Goal: Transaction & Acquisition: Book appointment/travel/reservation

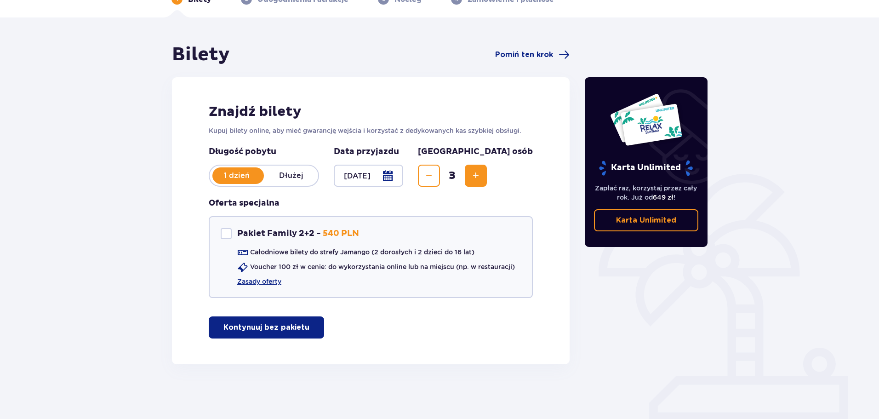
scroll to position [55, 0]
click at [248, 327] on p "Kontynuuj bez pakietu" at bounding box center [267, 327] width 86 height 10
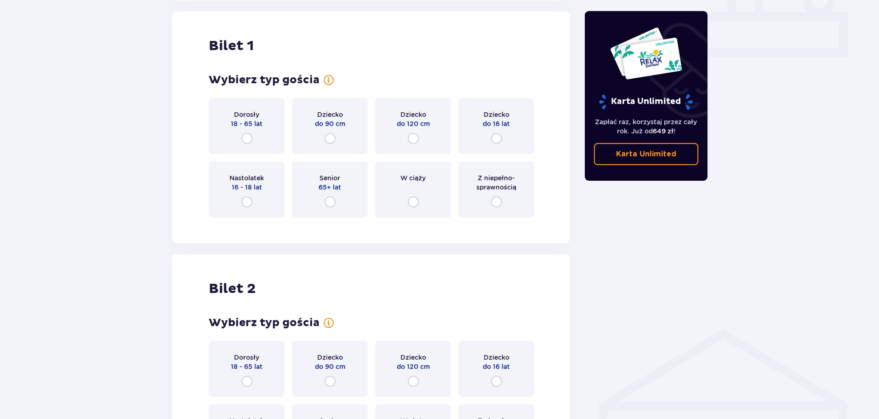
scroll to position [419, 0]
click at [246, 137] on input "radio" at bounding box center [246, 137] width 11 height 11
radio input "true"
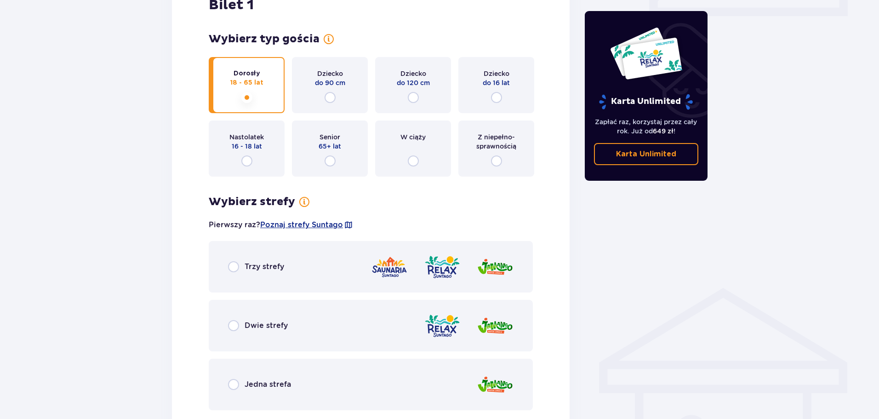
scroll to position [367, 0]
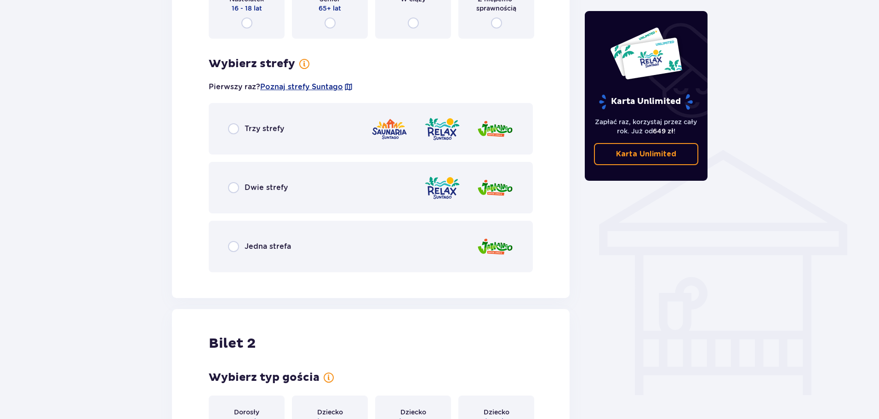
click at [231, 246] on input "radio" at bounding box center [233, 246] width 11 height 11
radio input "true"
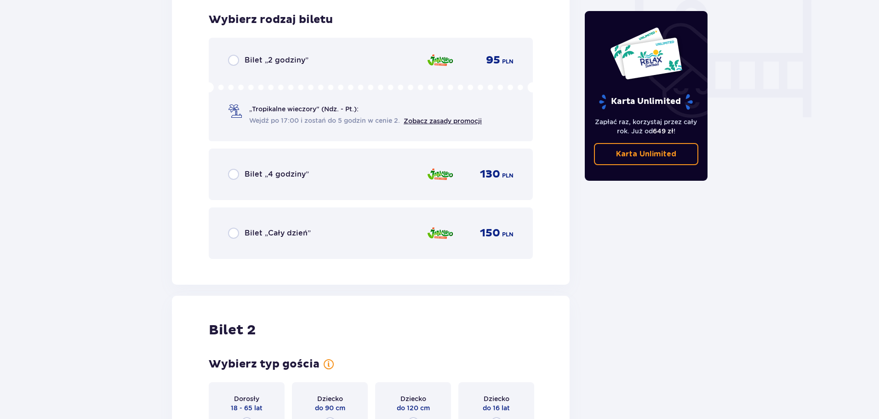
scroll to position [877, 0]
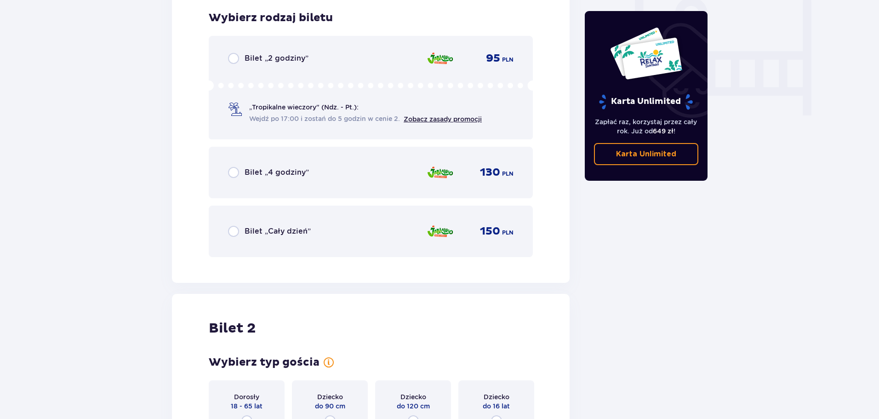
click at [234, 232] on input "radio" at bounding box center [233, 231] width 11 height 11
radio input "true"
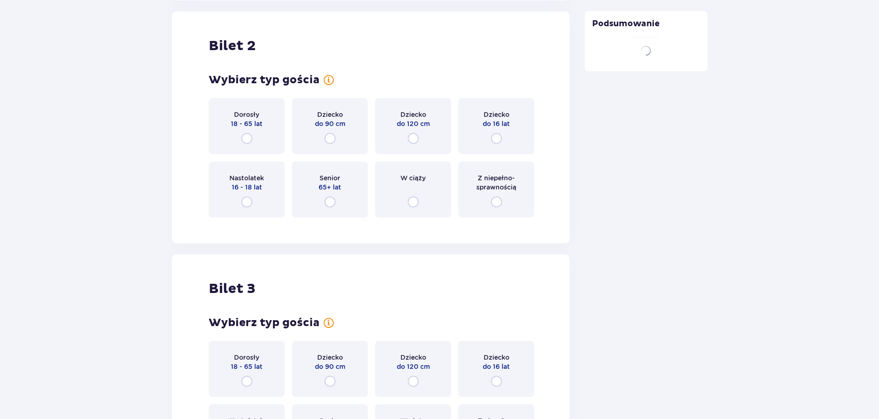
scroll to position [1159, 0]
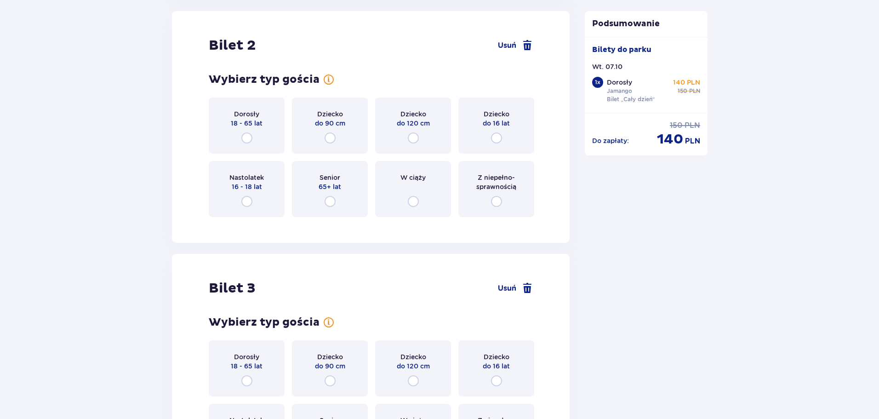
click at [500, 135] on input "radio" at bounding box center [496, 137] width 11 height 11
radio input "true"
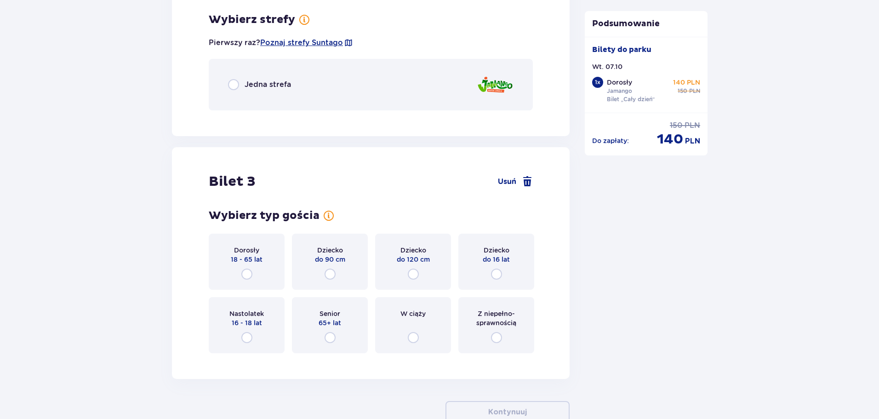
scroll to position [1384, 0]
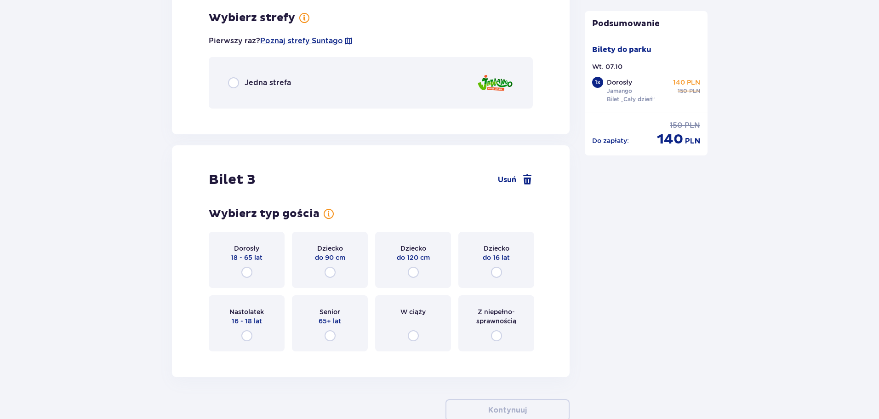
click at [235, 87] on input "radio" at bounding box center [233, 82] width 11 height 11
radio input "true"
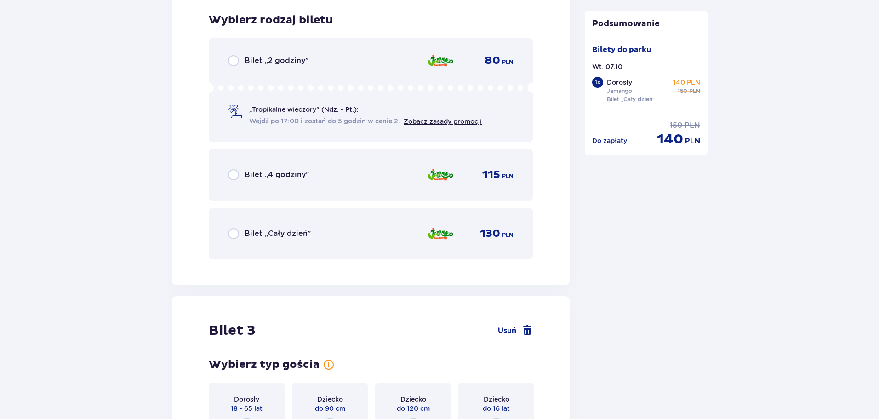
scroll to position [1500, 0]
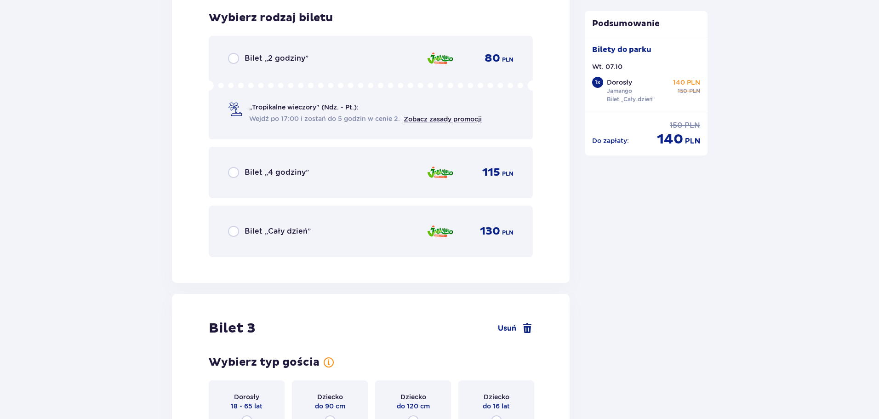
click at [233, 232] on input "radio" at bounding box center [233, 231] width 11 height 11
radio input "true"
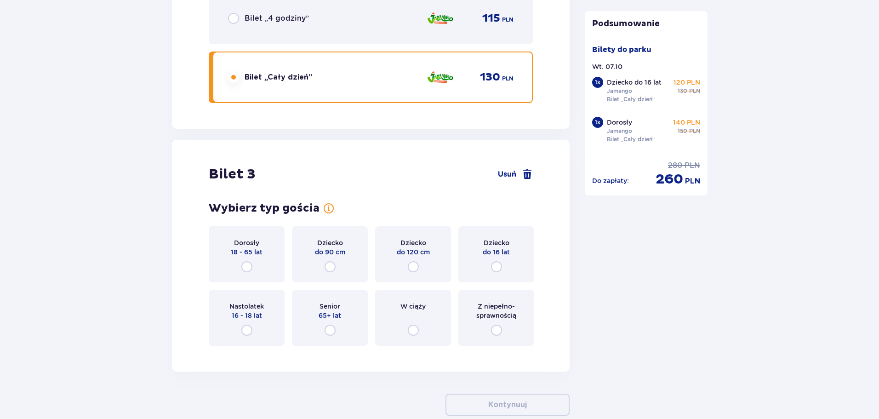
scroll to position [1706, 0]
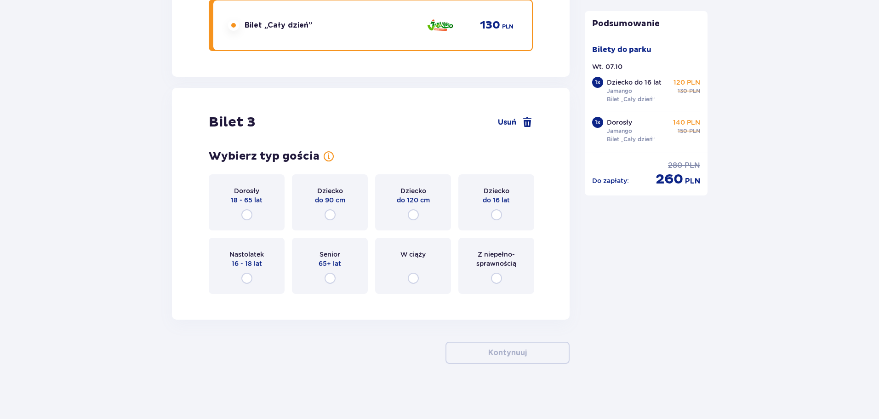
click at [245, 216] on input "radio" at bounding box center [246, 214] width 11 height 11
radio input "true"
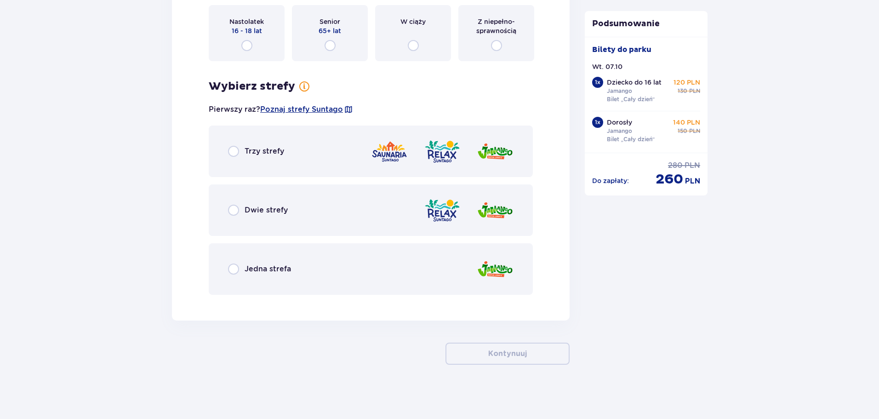
scroll to position [1940, 0]
click at [233, 267] on input "radio" at bounding box center [233, 268] width 11 height 11
radio input "true"
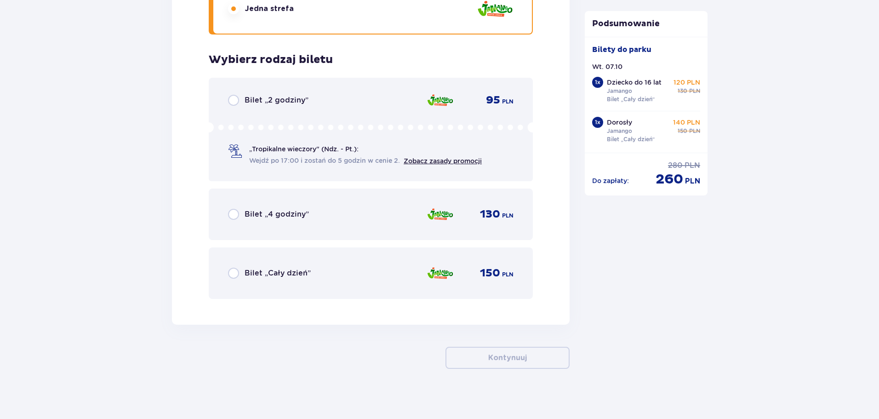
scroll to position [2204, 0]
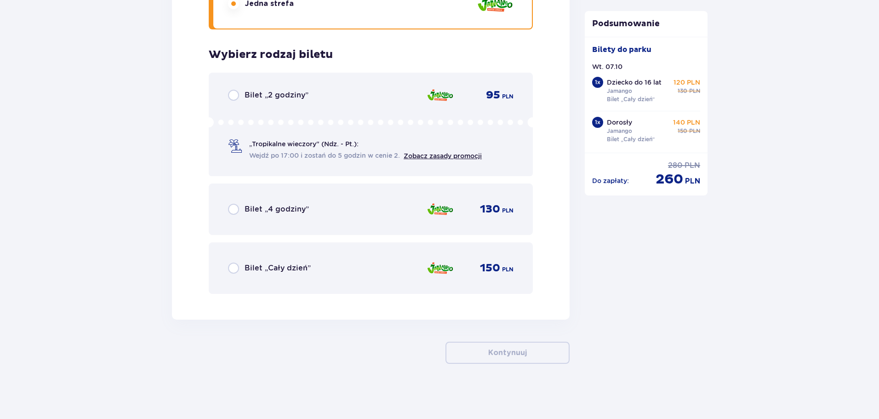
click at [235, 269] on input "radio" at bounding box center [233, 268] width 11 height 11
radio input "true"
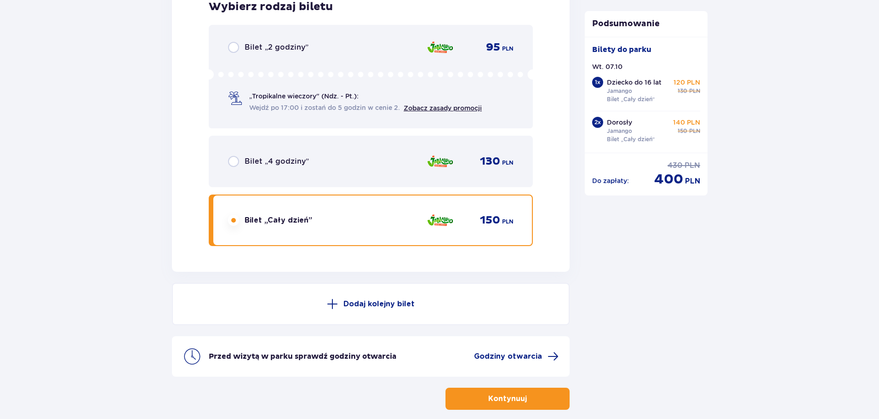
scroll to position [2298, 0]
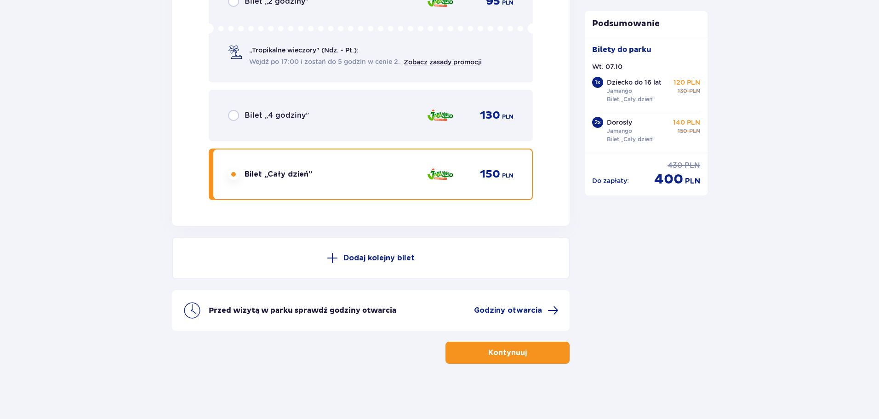
click at [535, 357] on button "Kontynuuj" at bounding box center [508, 353] width 124 height 22
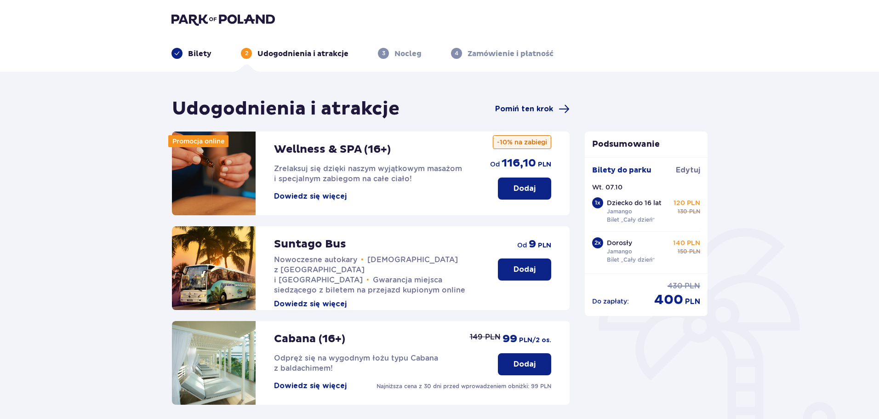
click at [531, 110] on span "Pomiń ten krok" at bounding box center [524, 109] width 58 height 10
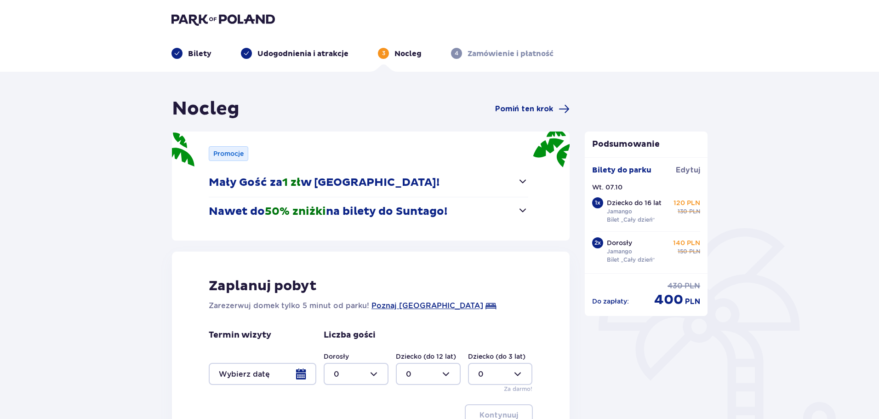
click at [374, 376] on div at bounding box center [356, 374] width 65 height 22
click at [342, 321] on div "2" at bounding box center [356, 323] width 45 height 10
type input "2"
click at [450, 372] on div at bounding box center [428, 374] width 65 height 22
click at [419, 307] on div "1" at bounding box center [428, 303] width 45 height 10
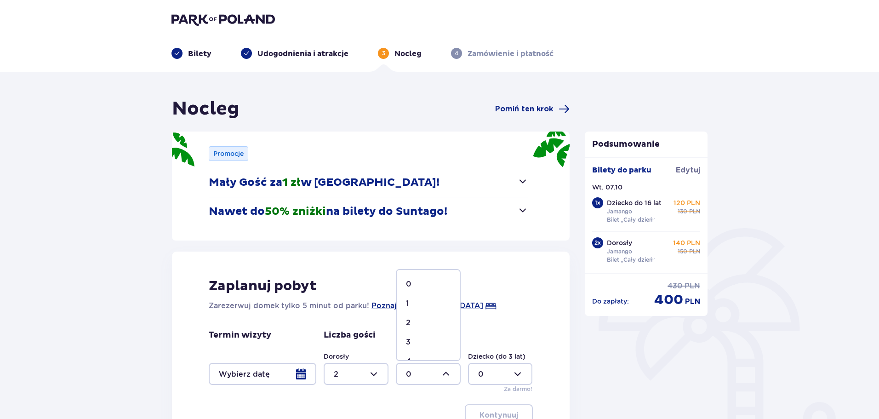
type input "1"
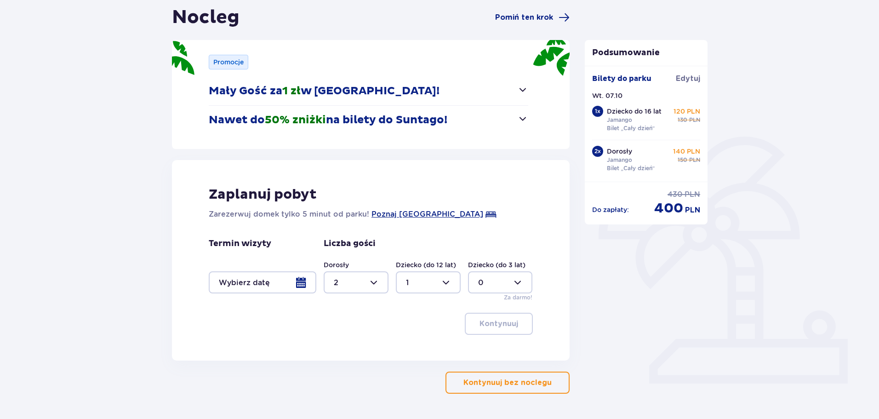
scroll to position [92, 0]
click at [300, 281] on div at bounding box center [263, 282] width 108 height 22
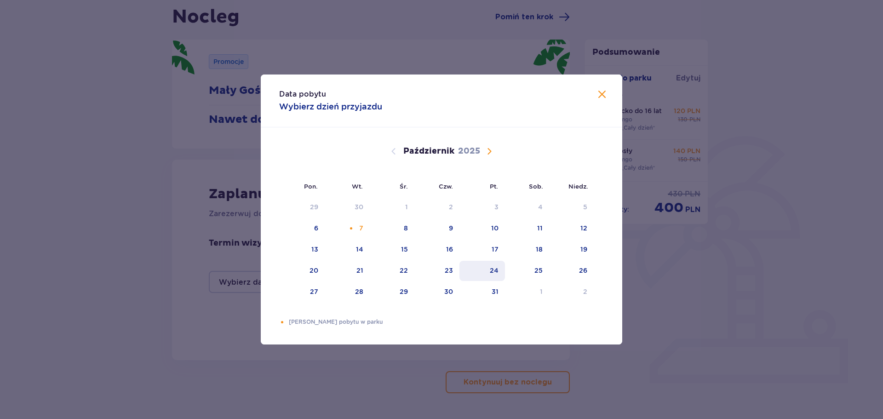
click at [491, 271] on div "24" at bounding box center [494, 270] width 9 height 9
click at [688, 367] on div "Data pobytu Wybierz dzień przyjazdu Pon. Wt. Śr. Czw. Pt. Sob. Niedz. Wrzesień …" at bounding box center [441, 209] width 883 height 419
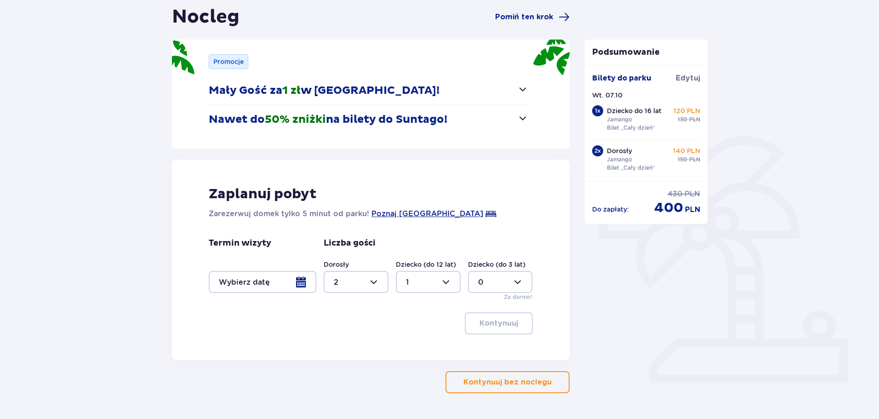
click at [299, 290] on div at bounding box center [263, 282] width 108 height 22
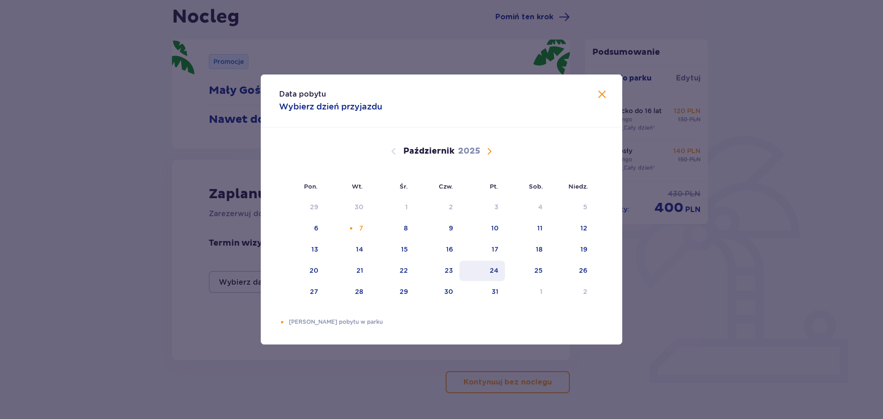
click at [494, 270] on div "24" at bounding box center [494, 270] width 9 height 9
drag, startPoint x: 502, startPoint y: 271, endPoint x: 536, endPoint y: 268, distance: 33.7
click at [536, 268] on tr "20 21 22 23 24 25 26" at bounding box center [436, 271] width 315 height 20
click at [448, 268] on div "23" at bounding box center [449, 270] width 8 height 9
drag, startPoint x: 452, startPoint y: 272, endPoint x: 520, endPoint y: 268, distance: 67.8
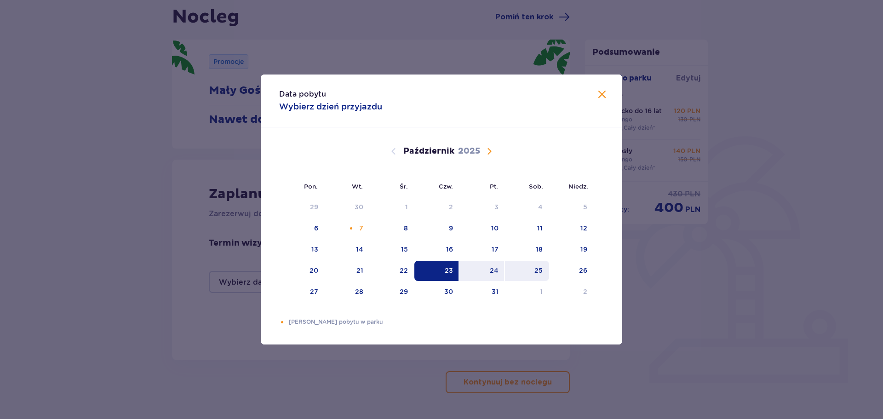
click at [520, 268] on tr "20 21 22 23 24 25 26" at bounding box center [436, 271] width 315 height 20
click at [494, 268] on div "24" at bounding box center [494, 270] width 9 height 9
type input "23.10.25 - 24.10.25"
type input "0"
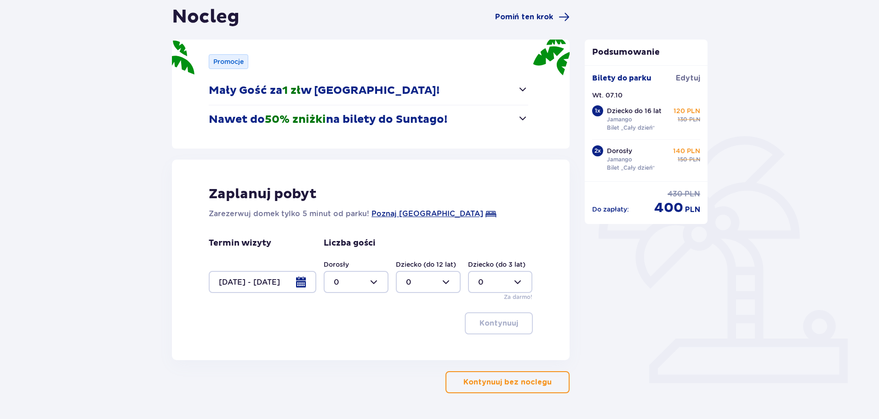
click at [373, 282] on div at bounding box center [356, 282] width 65 height 22
click at [340, 348] on div "2" at bounding box center [356, 349] width 45 height 10
type input "2"
click at [446, 281] on div at bounding box center [428, 282] width 65 height 22
click at [407, 325] on p "1" at bounding box center [407, 329] width 3 height 10
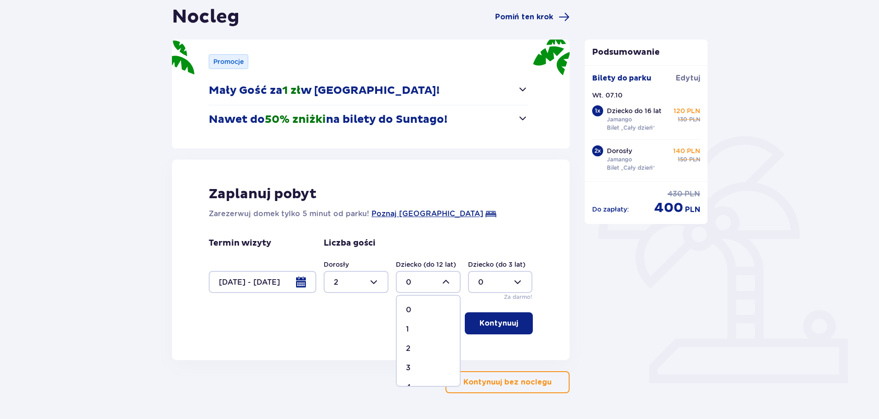
type input "1"
click at [496, 321] on p "Kontynuuj" at bounding box center [499, 323] width 39 height 10
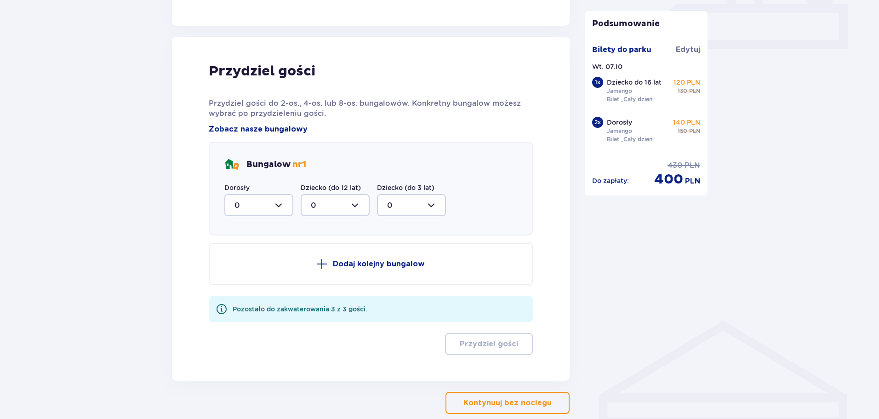
scroll to position [430, 0]
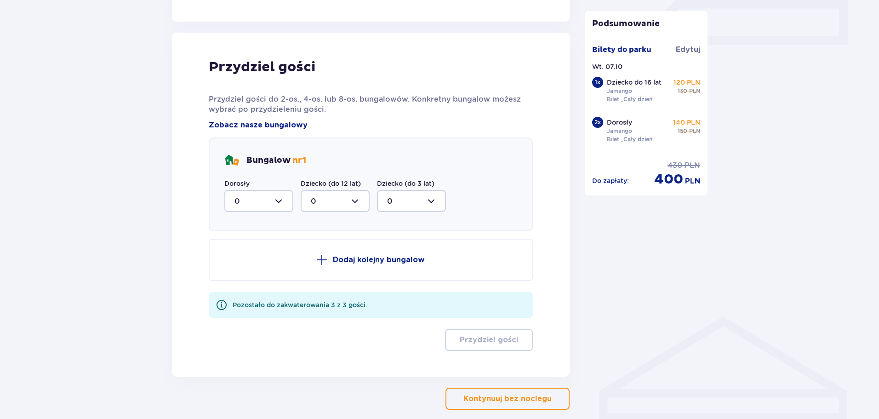
click at [272, 201] on div at bounding box center [258, 201] width 69 height 22
click at [245, 266] on div "2" at bounding box center [259, 268] width 49 height 10
type input "2"
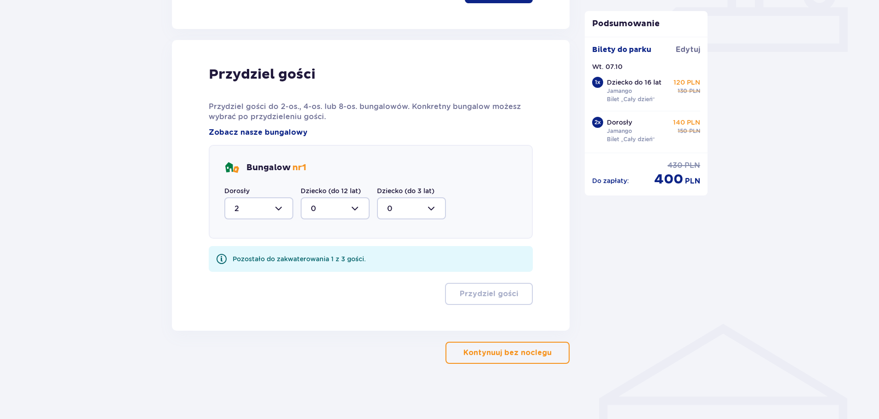
click at [354, 209] on div at bounding box center [335, 208] width 69 height 22
click at [331, 255] on div "1" at bounding box center [335, 256] width 49 height 10
type input "1"
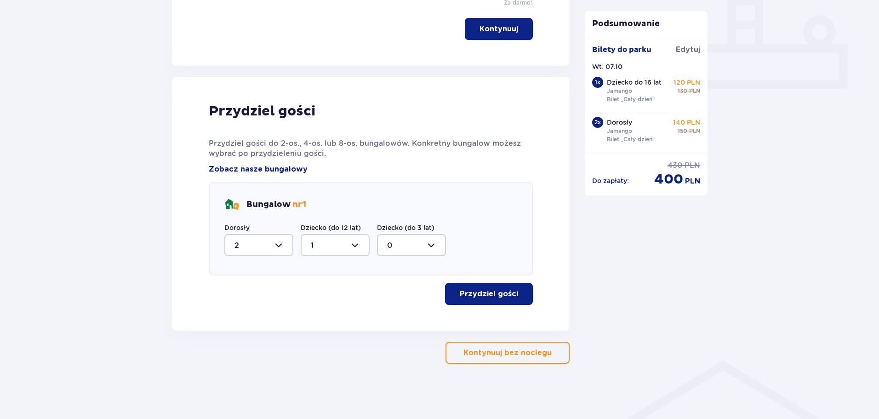
scroll to position [386, 0]
click at [491, 293] on p "Przydziel gości" at bounding box center [489, 294] width 58 height 10
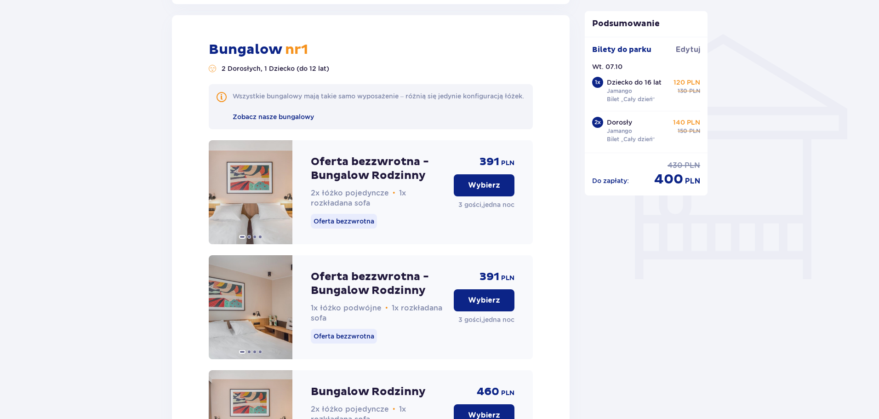
scroll to position [717, 0]
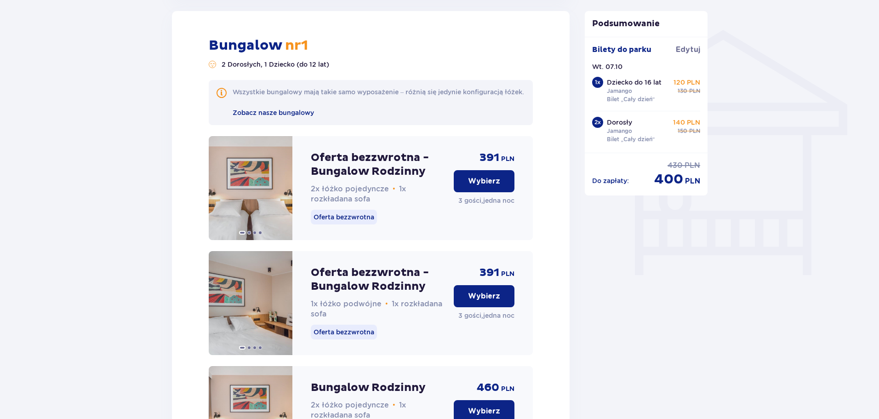
click at [495, 301] on p "Wybierz" at bounding box center [484, 296] width 32 height 10
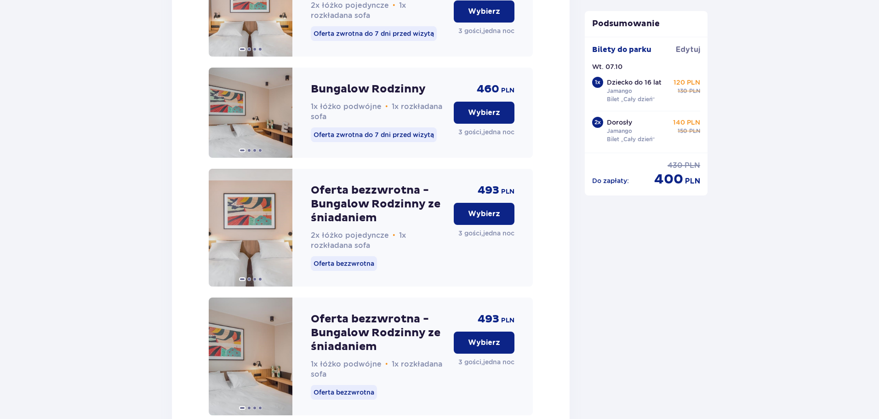
scroll to position [933, 0]
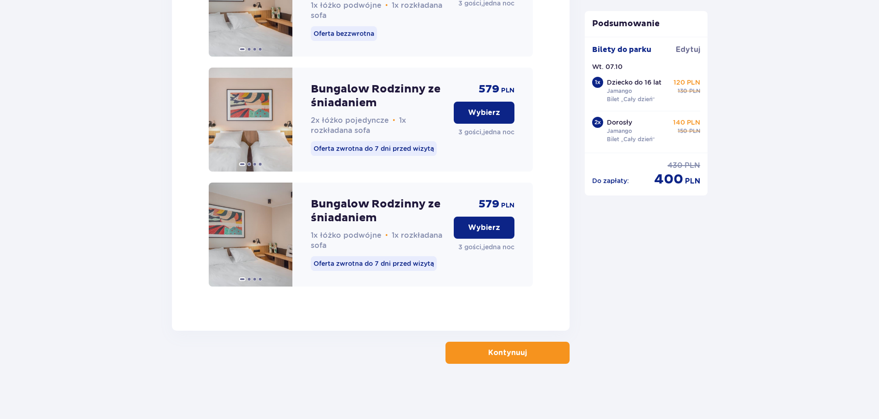
click at [515, 350] on p "Kontynuuj" at bounding box center [507, 353] width 39 height 10
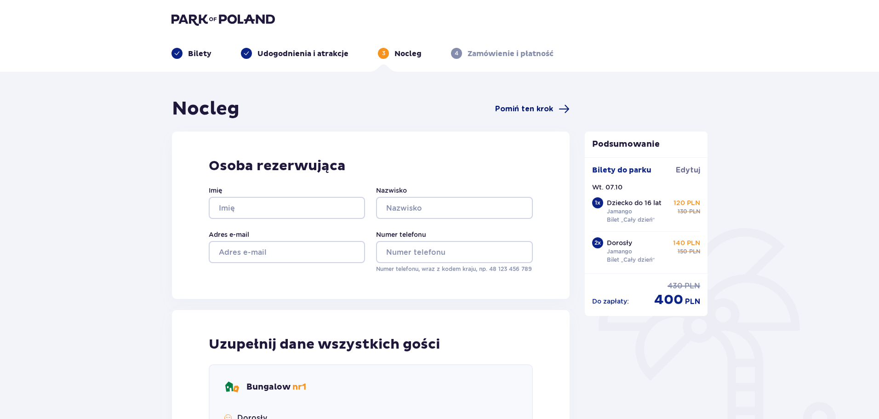
click at [549, 111] on span "Pomiń ten krok" at bounding box center [524, 109] width 58 height 10
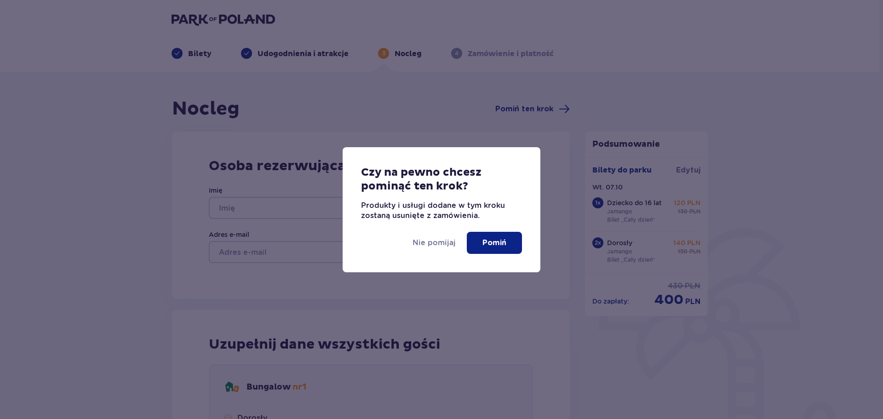
click at [490, 242] on p "Pomiń" at bounding box center [494, 243] width 24 height 10
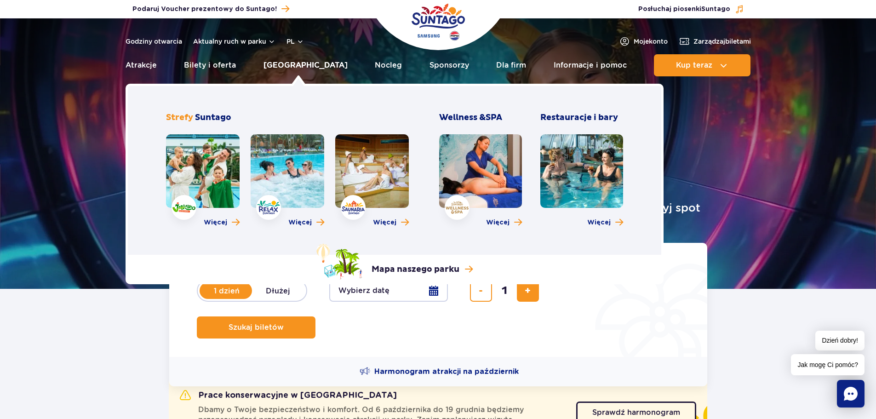
click at [296, 65] on link "[GEOGRAPHIC_DATA]" at bounding box center [306, 65] width 84 height 22
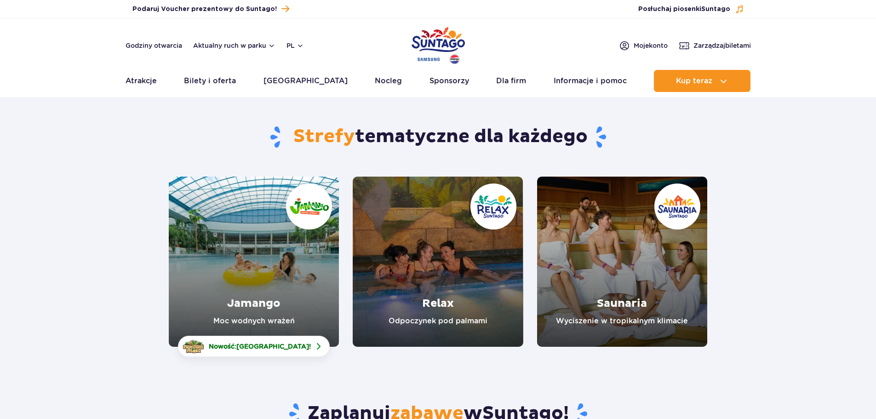
click at [239, 288] on link "Jamango" at bounding box center [254, 262] width 170 height 170
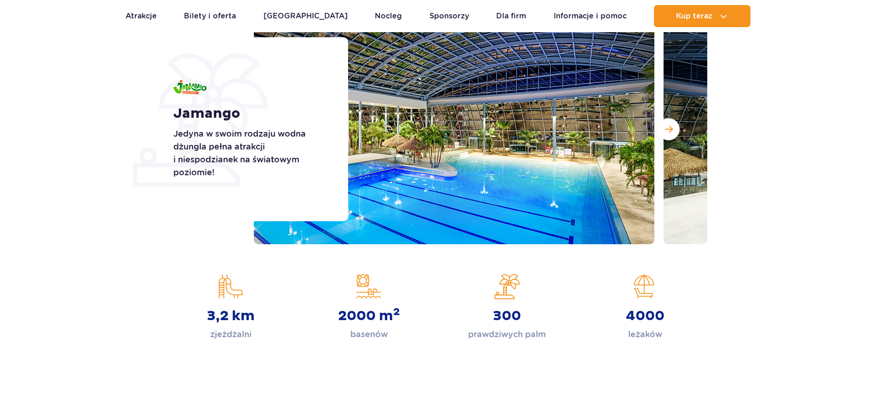
scroll to position [138, 0]
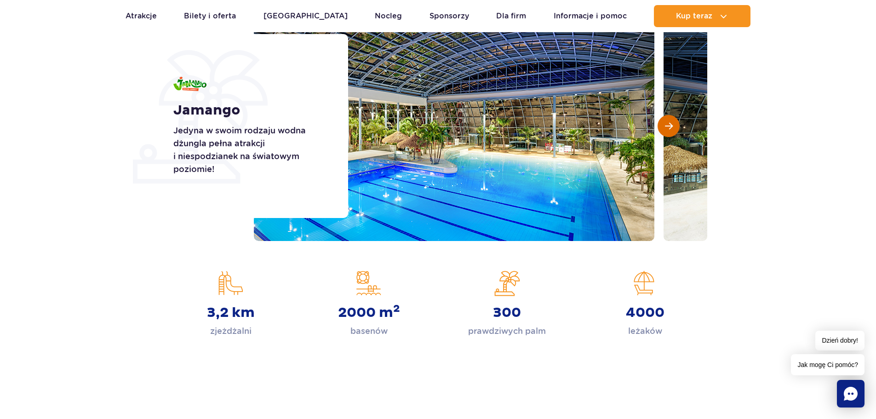
click at [668, 124] on span "Następny slajd" at bounding box center [669, 126] width 8 height 8
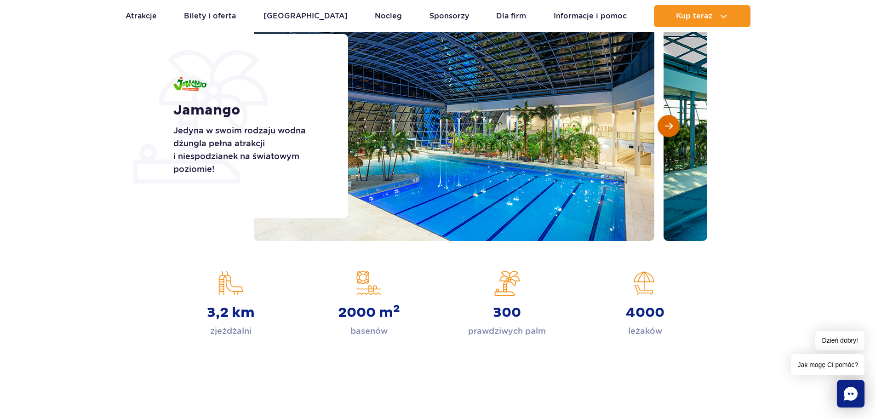
click at [668, 124] on span "Następny slajd" at bounding box center [669, 126] width 8 height 8
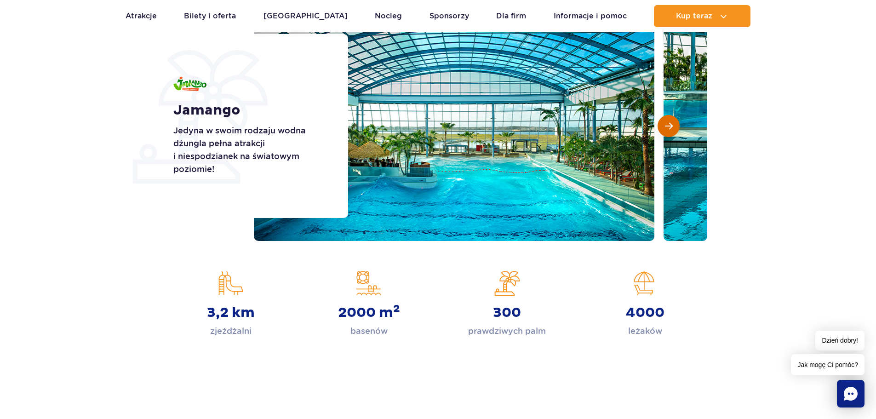
click at [668, 124] on span "Następny slajd" at bounding box center [669, 126] width 8 height 8
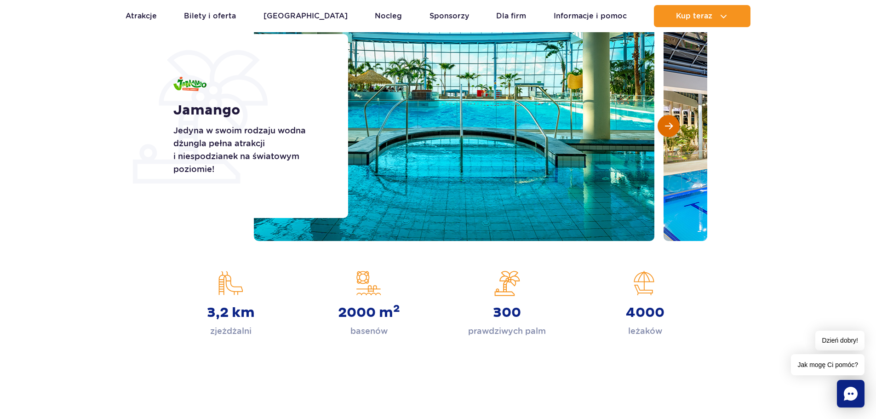
click at [668, 124] on span "Następny slajd" at bounding box center [669, 126] width 8 height 8
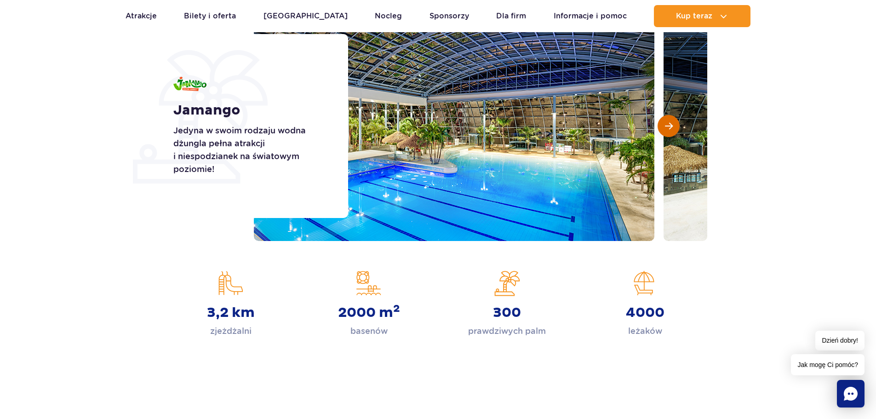
click at [668, 124] on span "Następny slajd" at bounding box center [669, 126] width 8 height 8
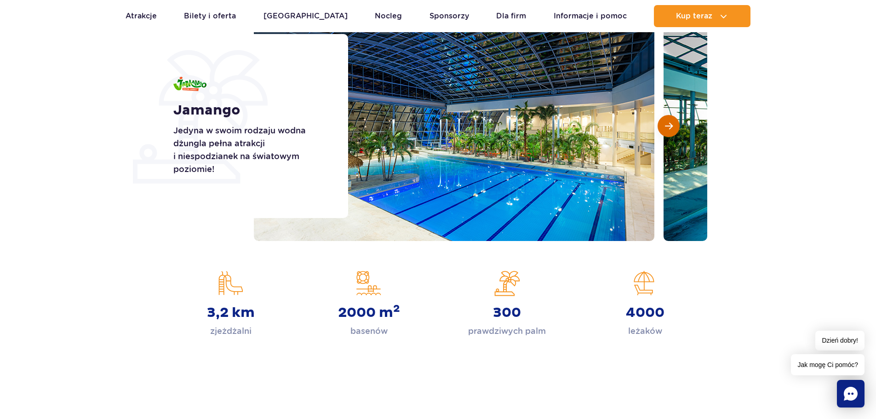
click at [668, 124] on span "Następny slajd" at bounding box center [669, 126] width 8 height 8
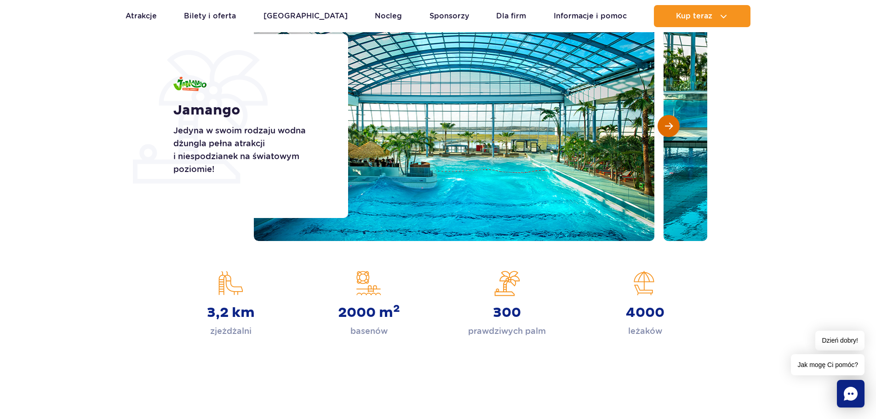
click at [668, 124] on span "Następny slajd" at bounding box center [669, 126] width 8 height 8
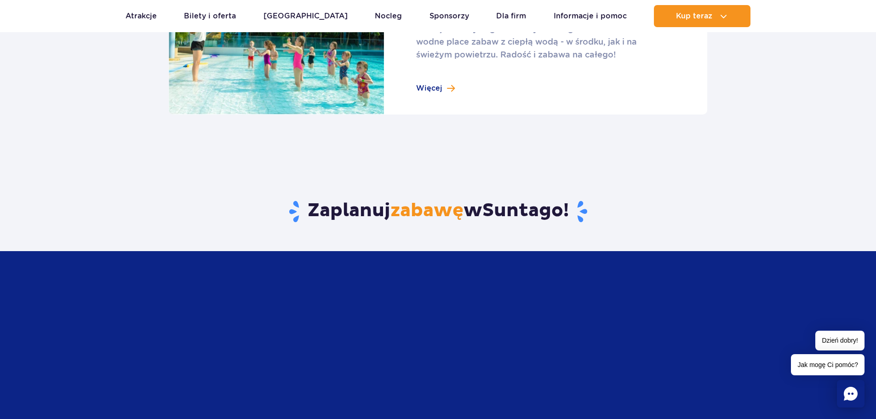
scroll to position [1196, 0]
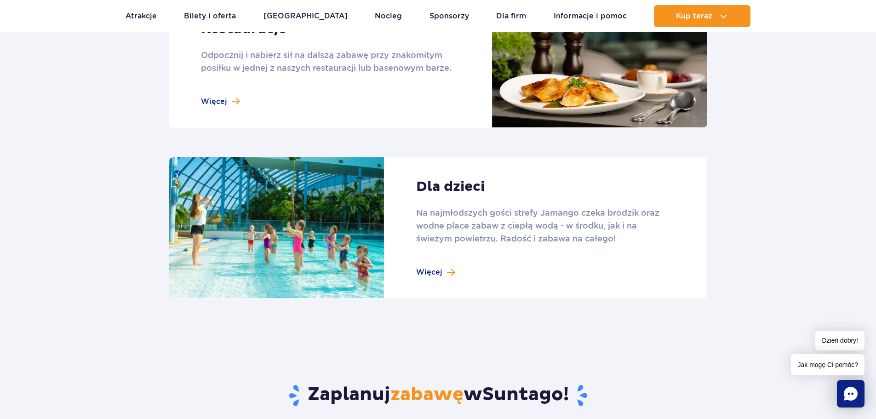
click at [419, 272] on link at bounding box center [438, 228] width 539 height 142
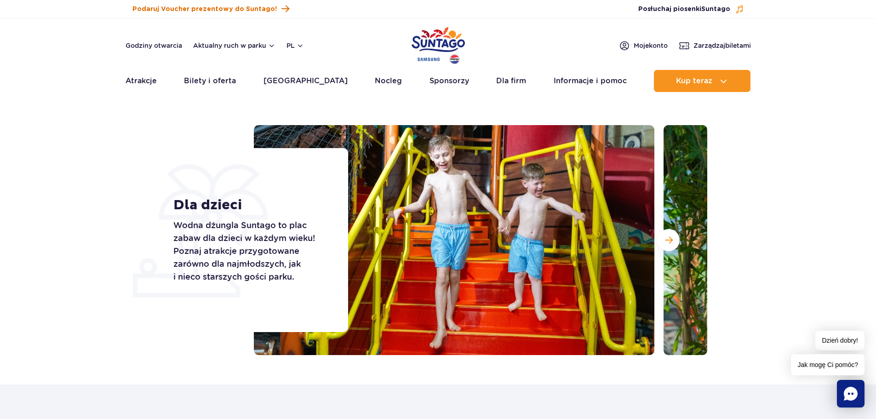
click at [170, 7] on span "Podaruj Voucher prezentowy do Suntago!" at bounding box center [204, 9] width 144 height 9
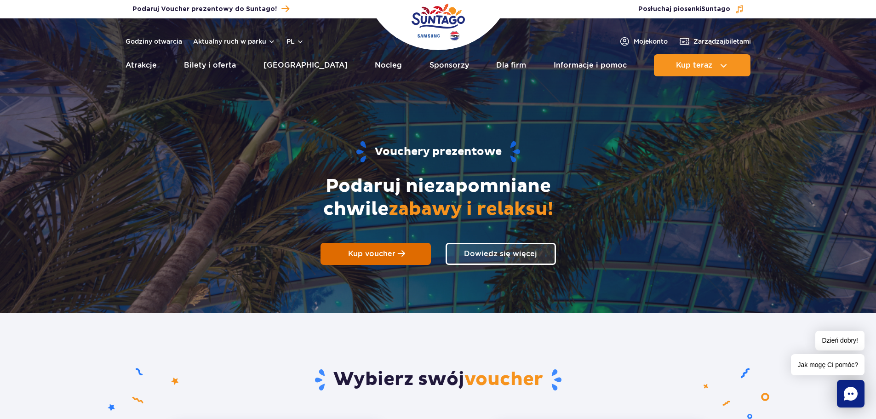
click at [406, 253] on link "Kup voucher" at bounding box center [376, 254] width 110 height 22
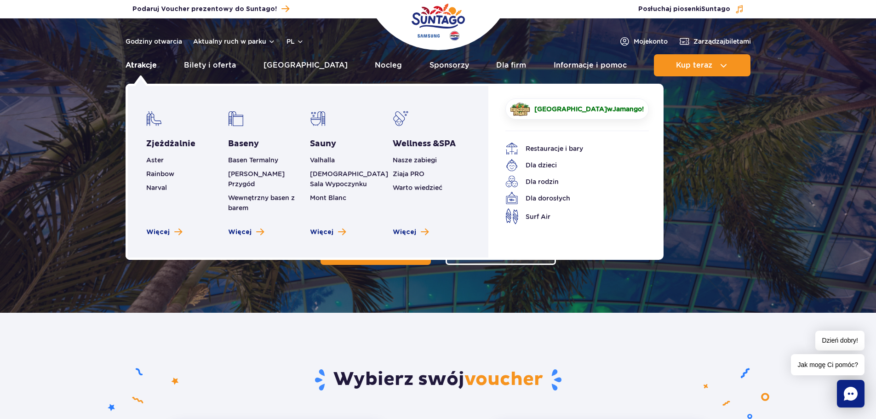
click at [138, 67] on link "Atrakcje" at bounding box center [141, 65] width 31 height 22
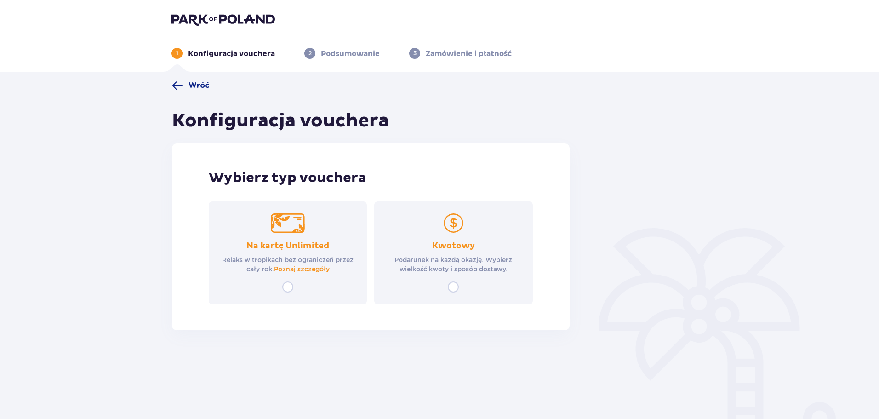
click at [445, 237] on div "Kwotowy Podarunek na każdą okazję. Wybierz wielkość kwoty i sposób dostawy." at bounding box center [453, 252] width 158 height 103
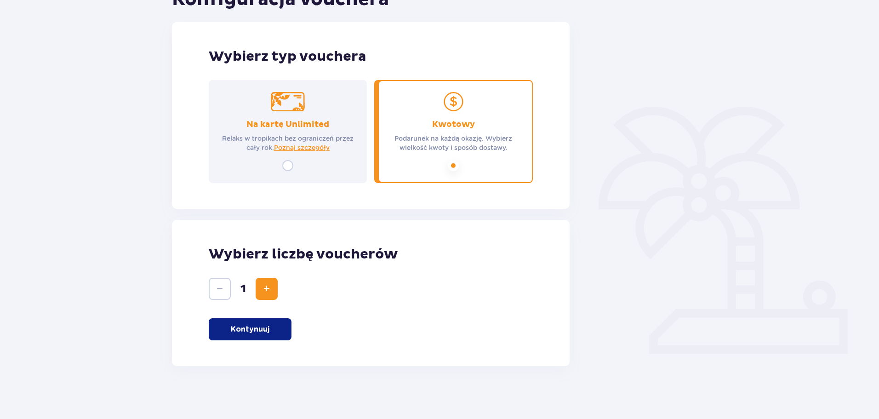
scroll to position [124, 0]
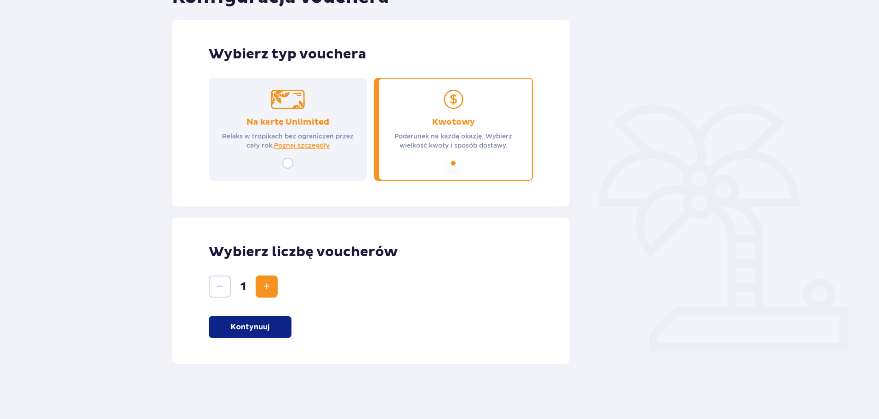
click at [270, 282] on span "Zwiększ" at bounding box center [266, 286] width 11 height 11
click at [259, 326] on p "Kontynuuj" at bounding box center [250, 327] width 39 height 10
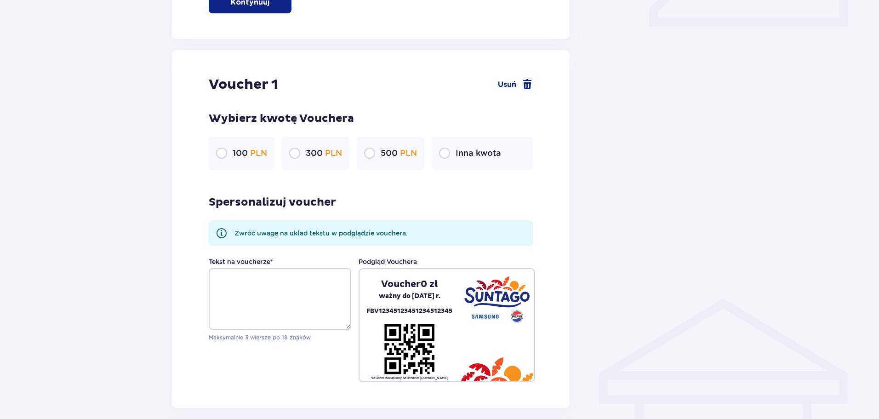
scroll to position [304, 0]
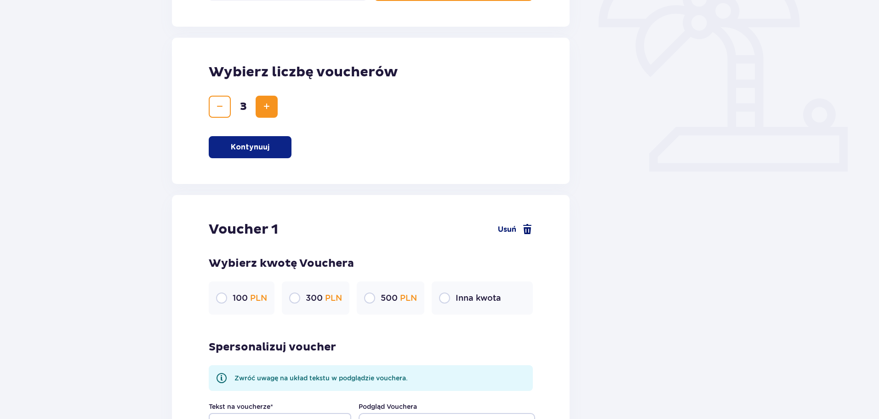
click at [530, 230] on span at bounding box center [527, 229] width 11 height 11
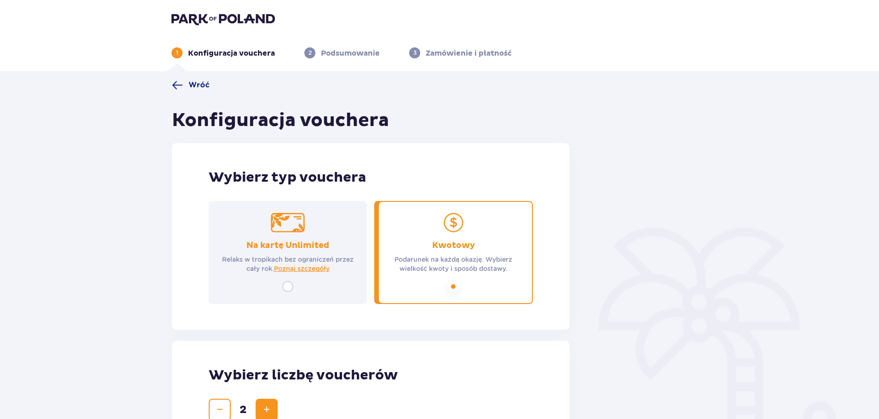
scroll to position [0, 0]
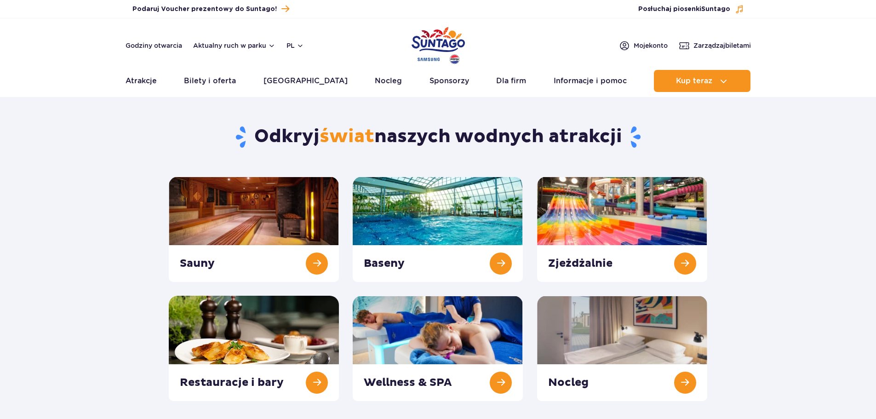
click at [138, 67] on header "Godziny otwarcia Aktualny ruch w parku pl PL EN UA Moje konto Zarządzaj biletam…" at bounding box center [438, 57] width 876 height 79
click at [46, 157] on section "Odkryj świat naszych wodnych atrakcji Sauny Baseny Zjeżdżalnie Nocleg" at bounding box center [438, 252] width 876 height 298
click at [692, 262] on link at bounding box center [622, 229] width 170 height 105
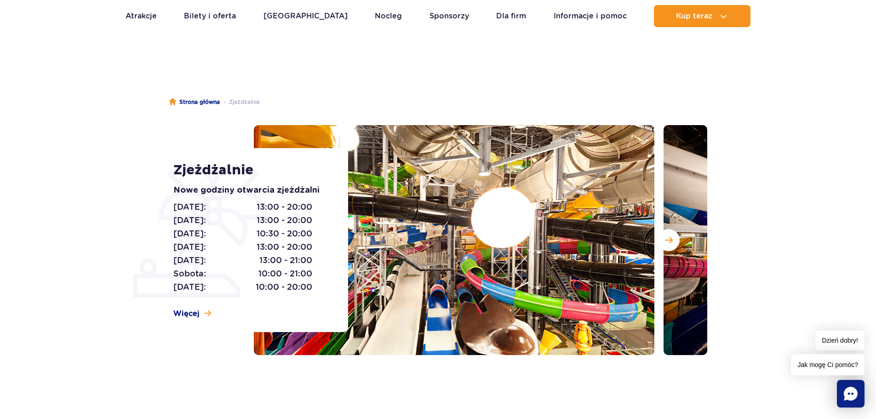
scroll to position [46, 0]
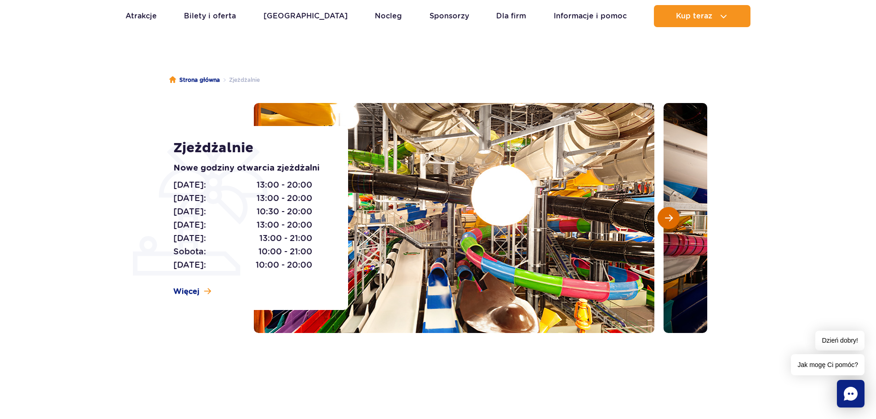
click at [673, 212] on button "Następny slajd" at bounding box center [669, 218] width 22 height 22
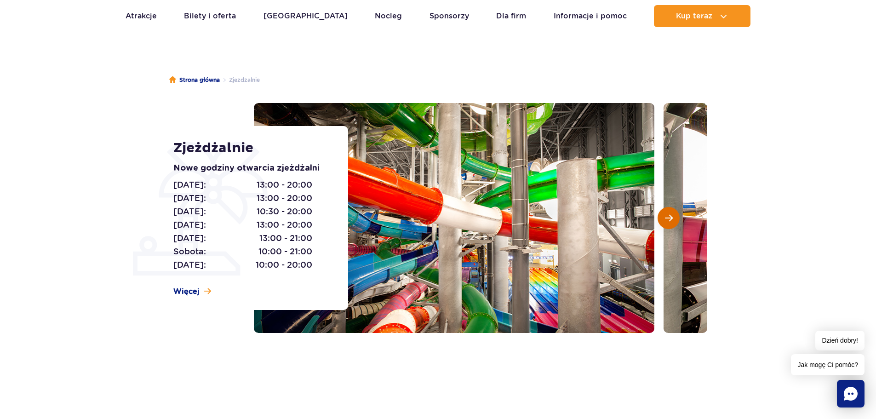
click at [673, 212] on button "Następny slajd" at bounding box center [669, 218] width 22 height 22
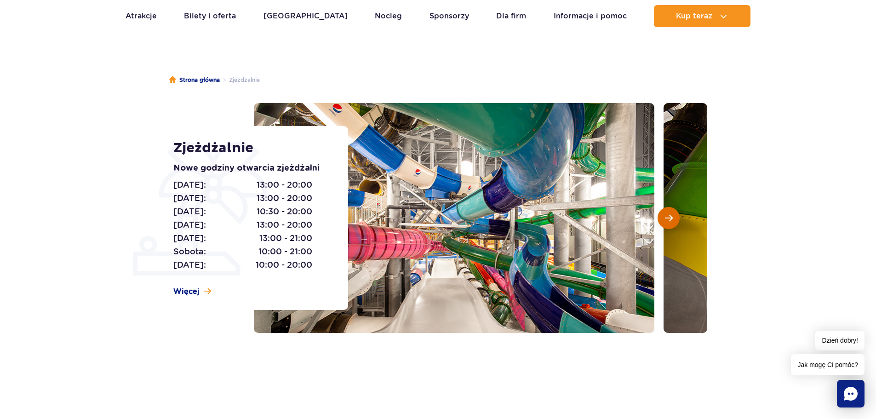
click at [673, 212] on button "Następny slajd" at bounding box center [669, 218] width 22 height 22
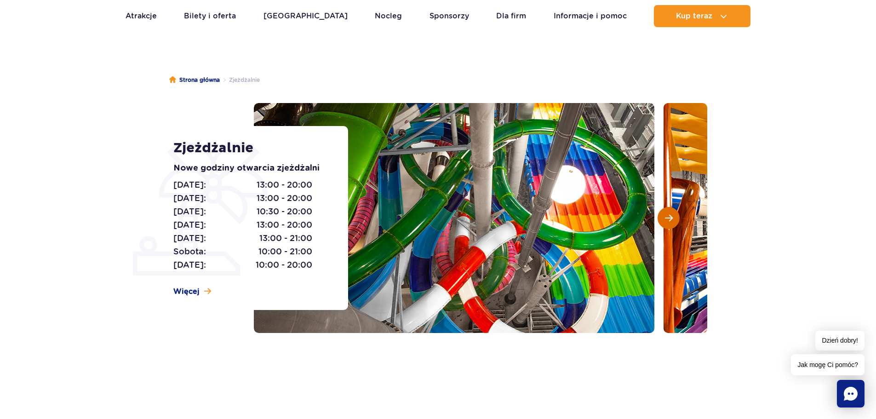
click at [669, 215] on span "Następny slajd" at bounding box center [669, 218] width 8 height 8
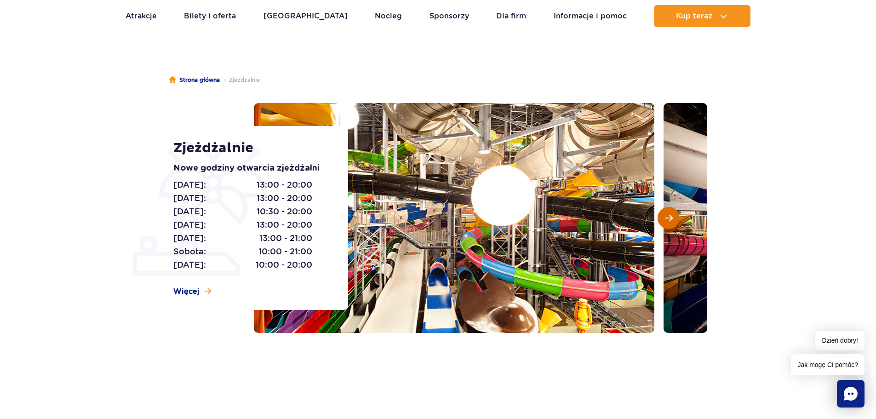
click at [669, 215] on span "Następny slajd" at bounding box center [669, 218] width 8 height 8
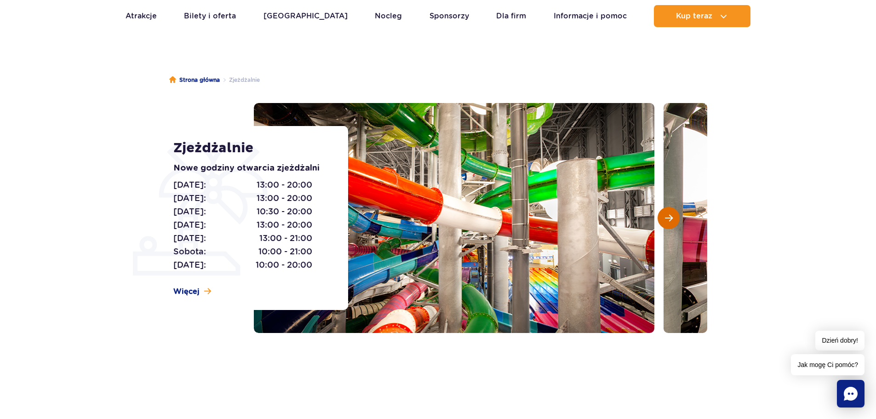
click at [669, 215] on span "Następny slajd" at bounding box center [669, 218] width 8 height 8
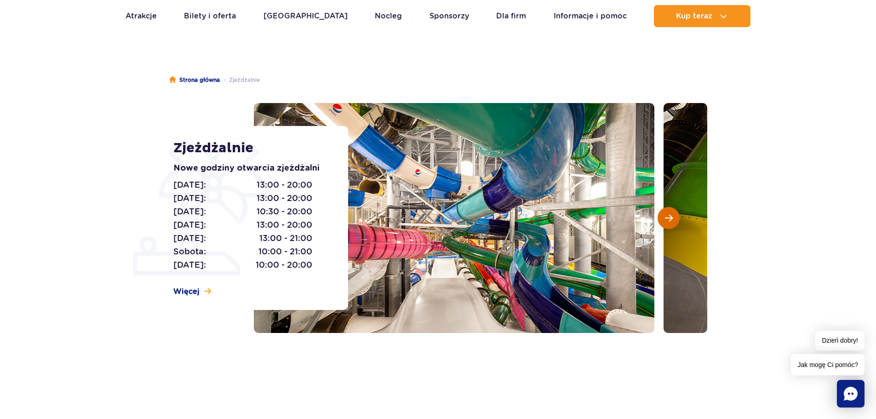
click at [669, 215] on span "Następny slajd" at bounding box center [669, 218] width 8 height 8
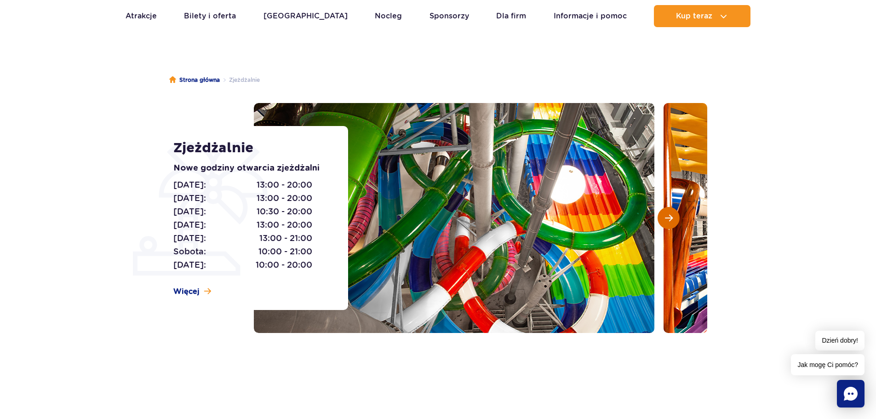
click at [669, 215] on span "Następny slajd" at bounding box center [669, 218] width 8 height 8
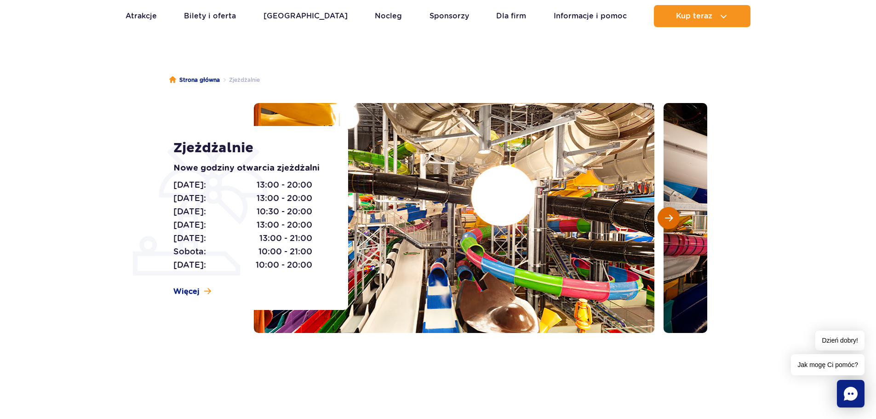
click at [669, 215] on span "Następny slajd" at bounding box center [669, 218] width 8 height 8
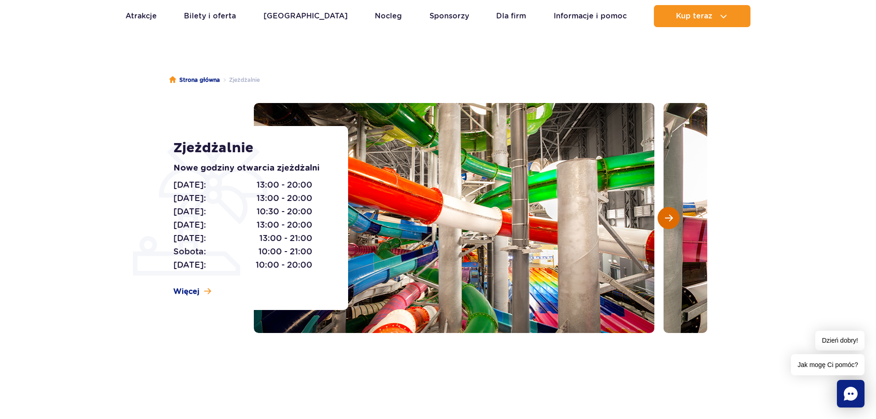
click at [665, 218] on span "Następny slajd" at bounding box center [669, 218] width 8 height 8
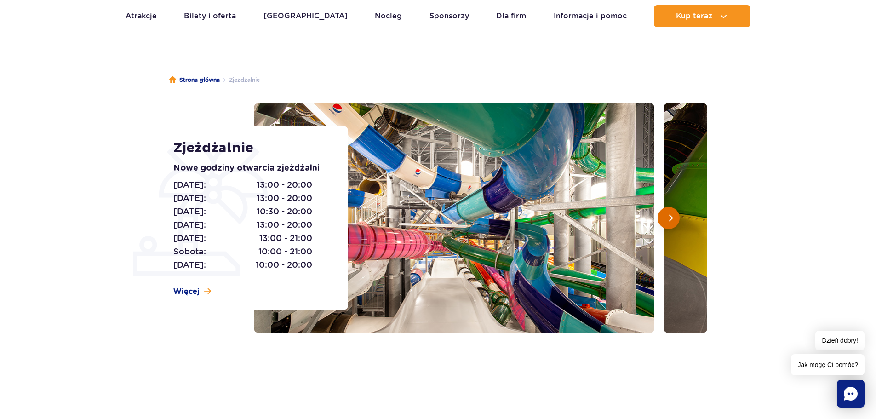
click at [665, 218] on span "Następny slajd" at bounding box center [669, 218] width 8 height 8
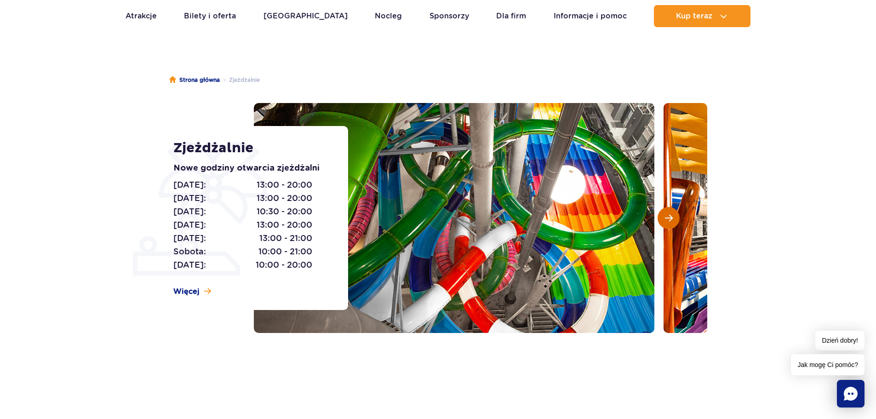
click at [665, 218] on span "Następny slajd" at bounding box center [669, 218] width 8 height 8
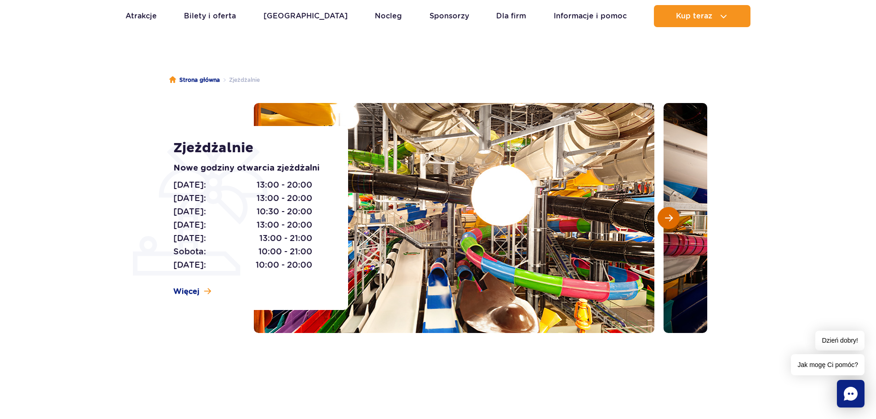
click at [665, 218] on span "Następny slajd" at bounding box center [669, 218] width 8 height 8
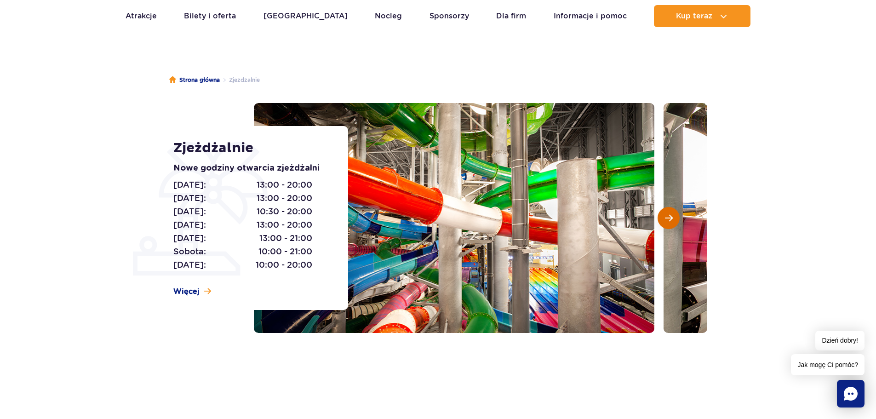
click at [665, 218] on span "Następny slajd" at bounding box center [669, 218] width 8 height 8
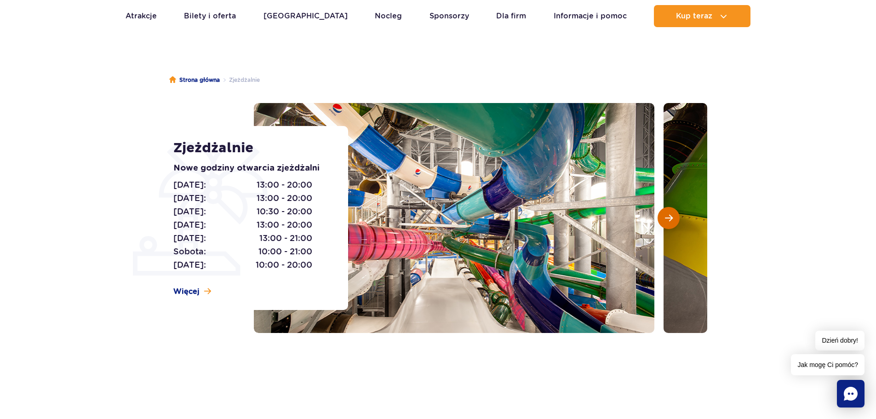
click at [665, 218] on span "Następny slajd" at bounding box center [669, 218] width 8 height 8
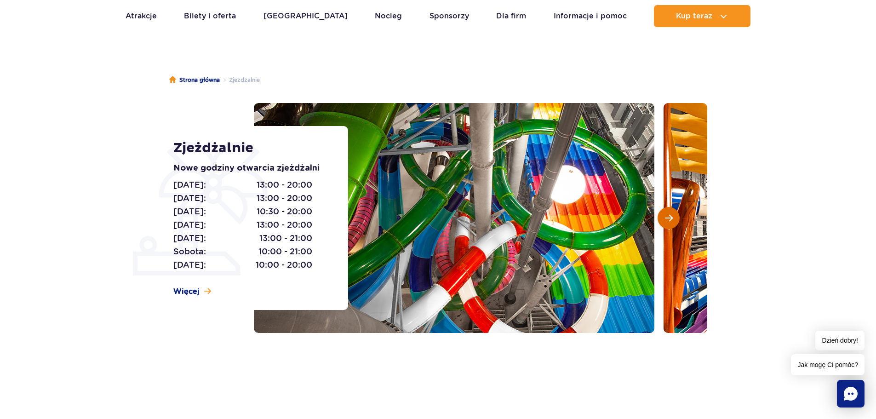
click at [665, 218] on span "Następny slajd" at bounding box center [669, 218] width 8 height 8
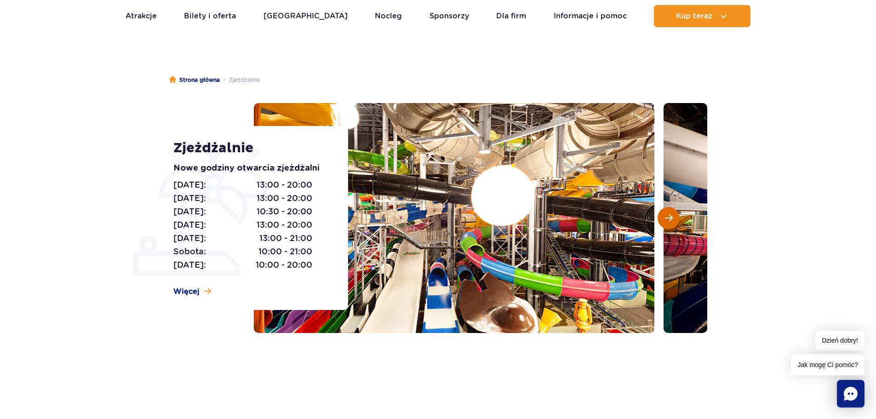
click at [665, 218] on span "Następny slajd" at bounding box center [669, 218] width 8 height 8
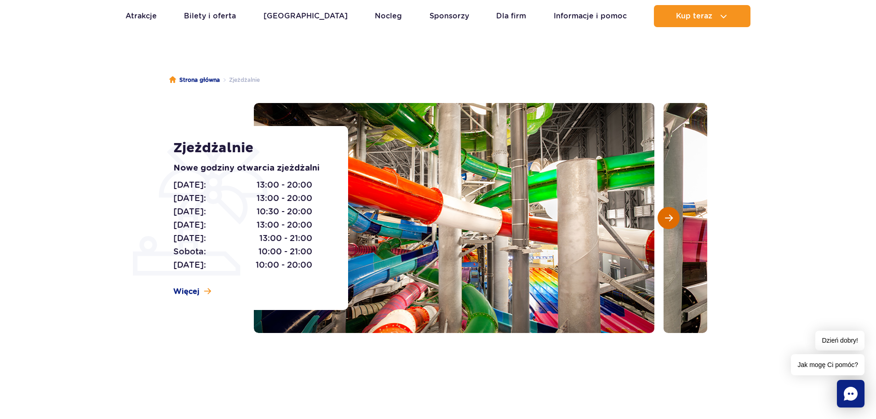
click at [665, 218] on span "Następny slajd" at bounding box center [669, 218] width 8 height 8
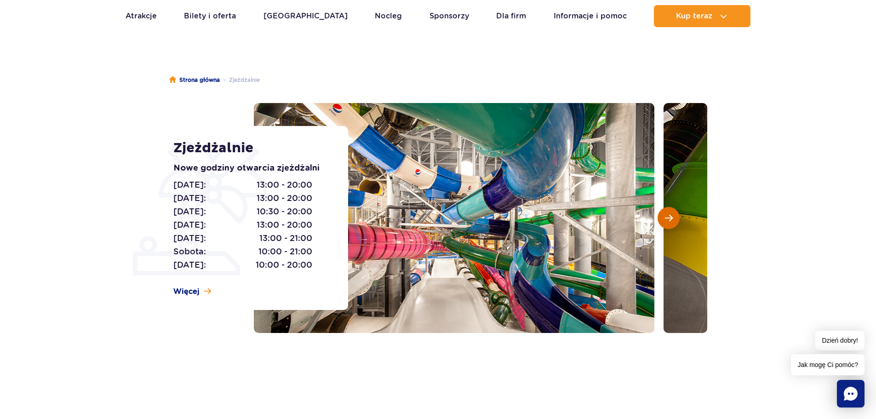
click at [665, 218] on span "Następny slajd" at bounding box center [669, 218] width 8 height 8
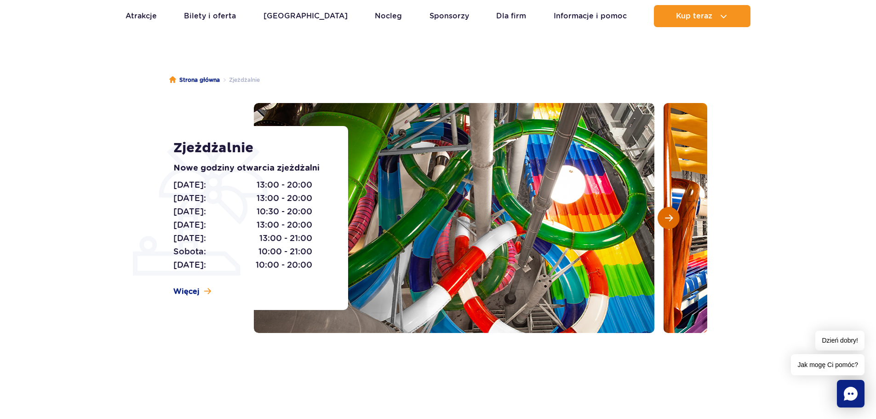
click at [665, 218] on span "Następny slajd" at bounding box center [669, 218] width 8 height 8
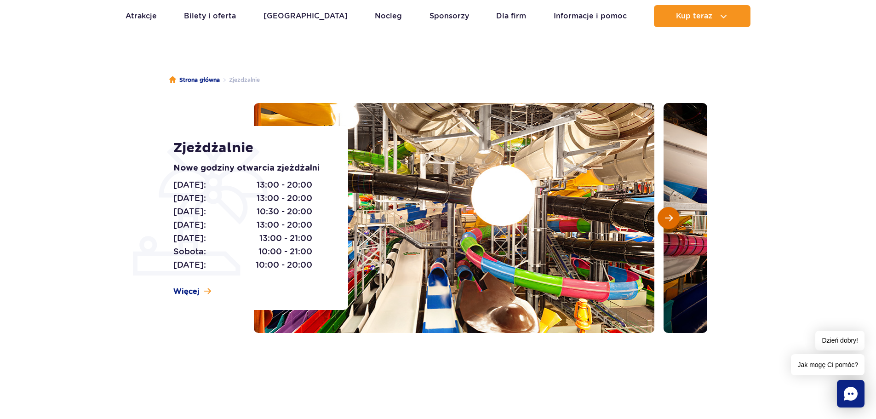
click at [665, 218] on span "Następny slajd" at bounding box center [669, 218] width 8 height 8
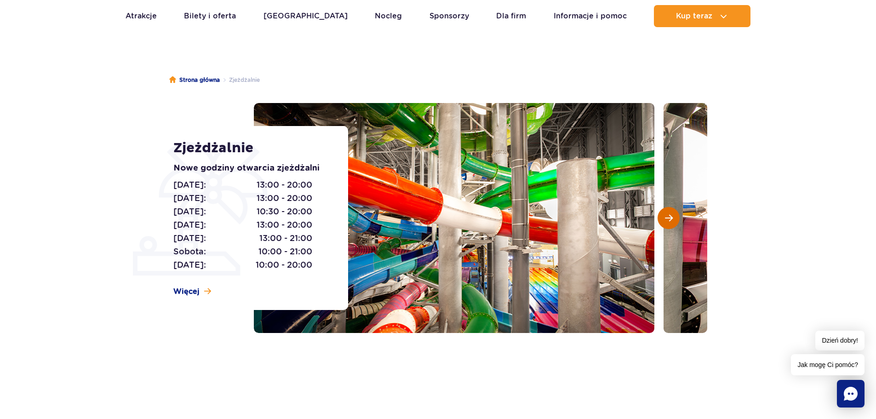
click at [665, 218] on span "Następny slajd" at bounding box center [669, 218] width 8 height 8
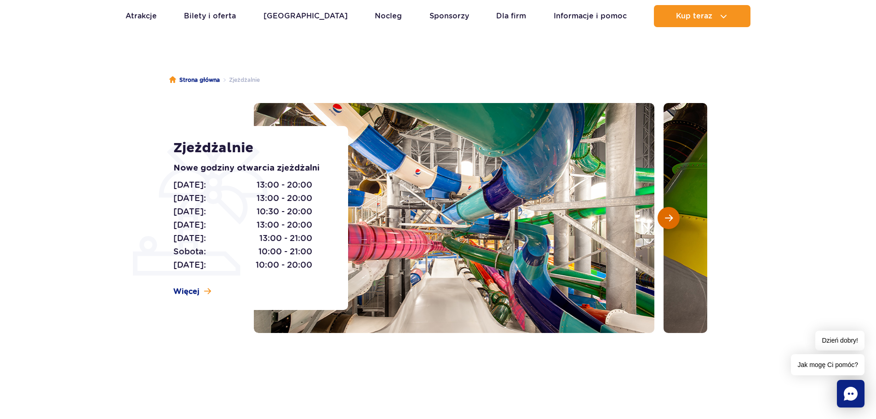
click at [665, 218] on span "Następny slajd" at bounding box center [669, 218] width 8 height 8
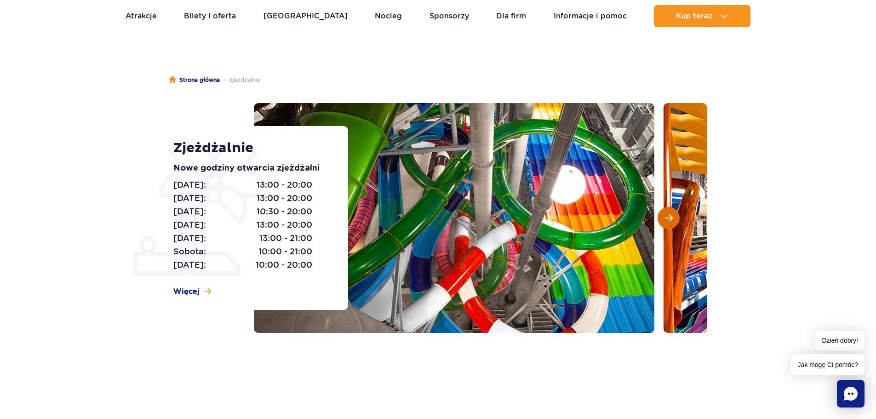
click at [665, 218] on span "Następny slajd" at bounding box center [669, 218] width 8 height 8
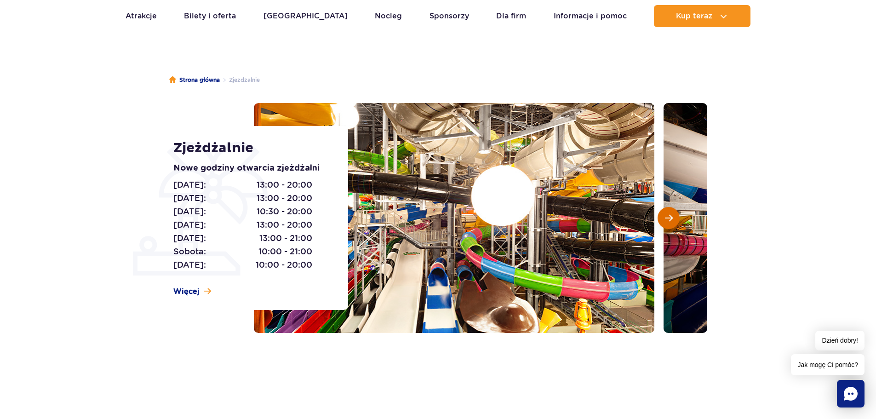
click at [665, 218] on span "Następny slajd" at bounding box center [669, 218] width 8 height 8
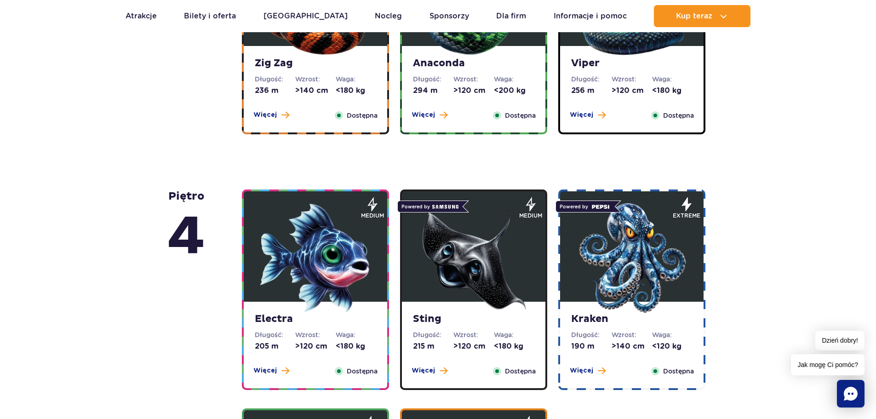
scroll to position [874, 0]
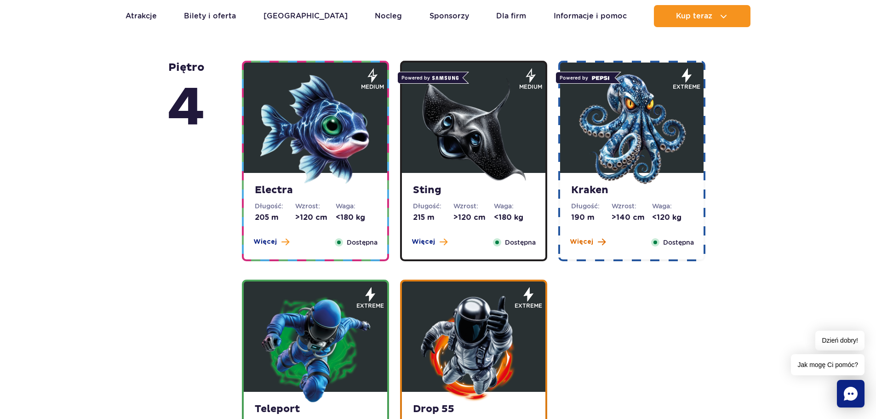
click at [571, 242] on span "Więcej" at bounding box center [581, 241] width 23 height 9
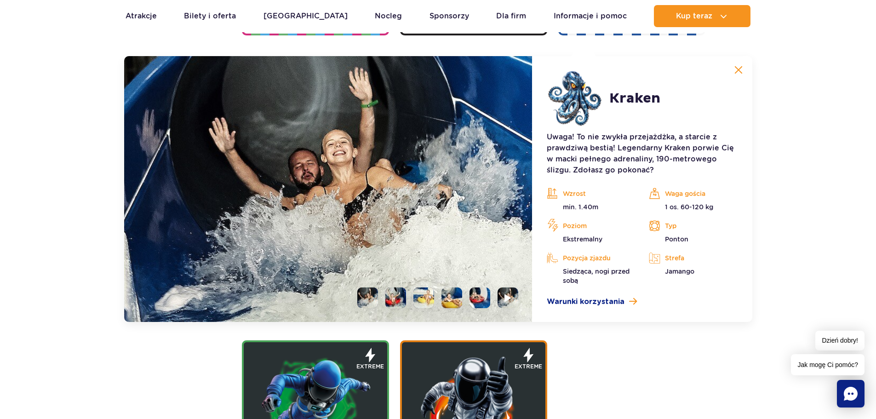
scroll to position [1101, 0]
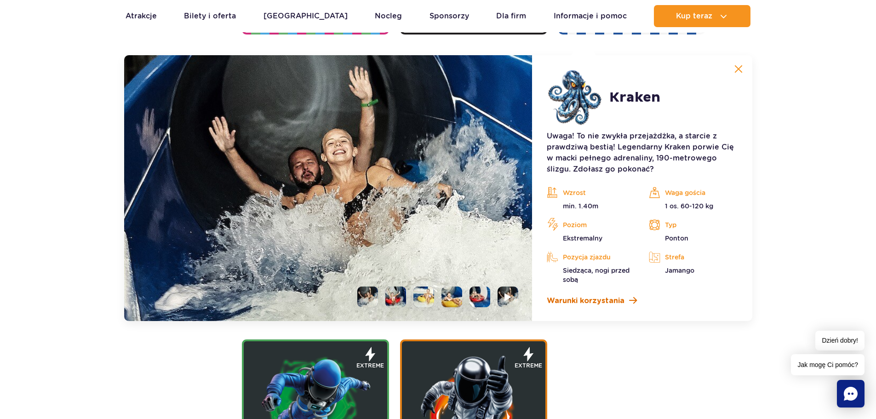
click at [602, 301] on span "Warunki korzystania" at bounding box center [586, 300] width 78 height 11
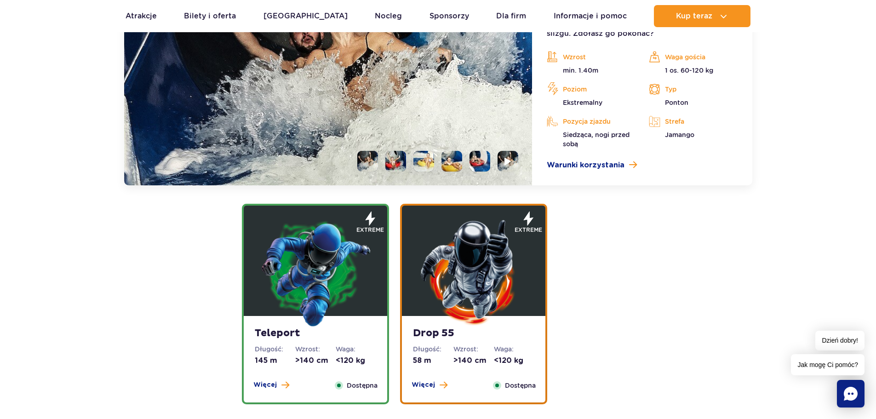
scroll to position [1239, 0]
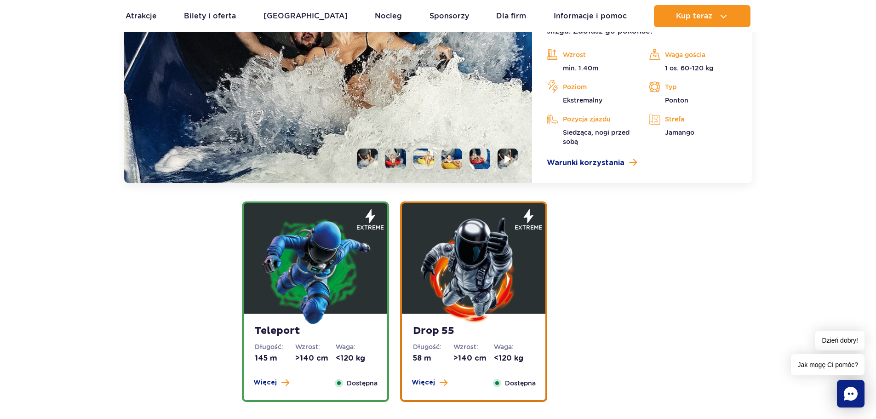
click at [299, 287] on img at bounding box center [315, 270] width 110 height 110
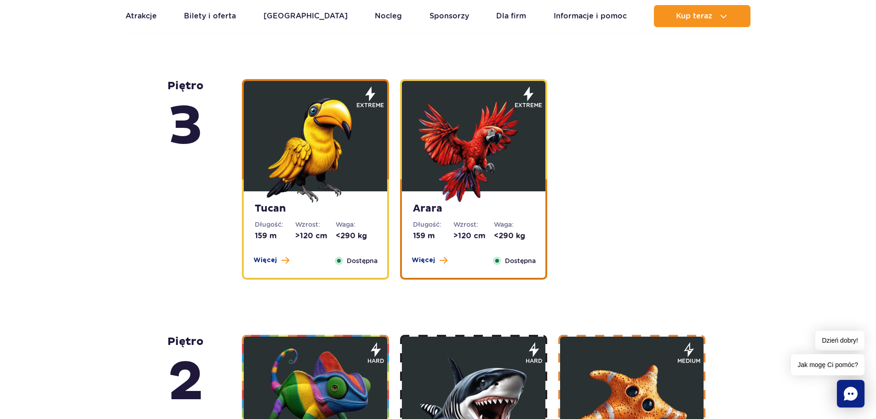
scroll to position [1687, 0]
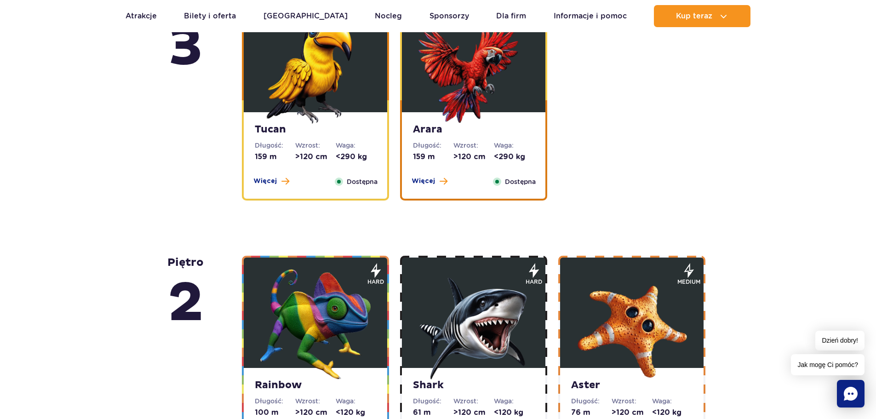
click at [300, 325] on img at bounding box center [315, 324] width 110 height 110
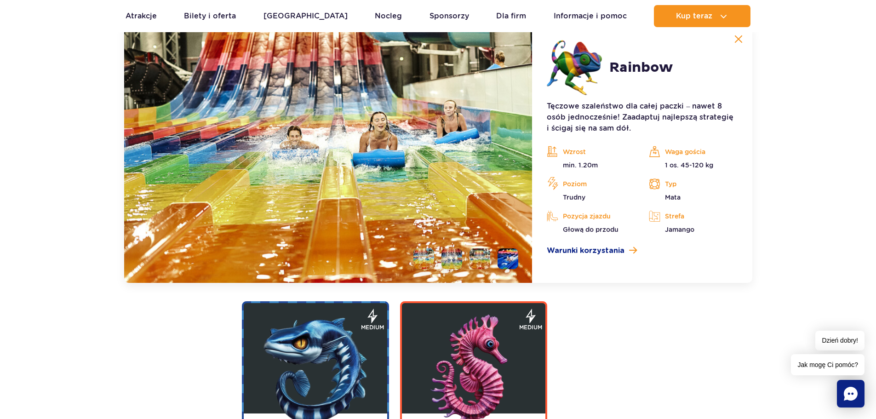
scroll to position [1877, 0]
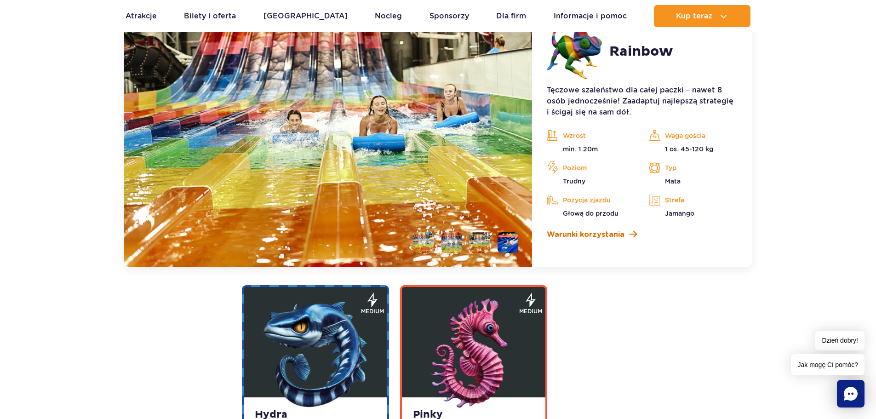
click at [607, 238] on span "Warunki korzystania" at bounding box center [586, 234] width 78 height 11
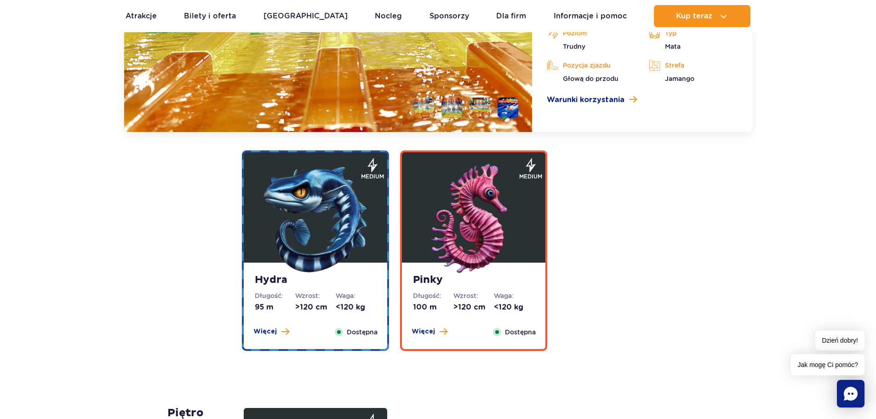
scroll to position [2015, 0]
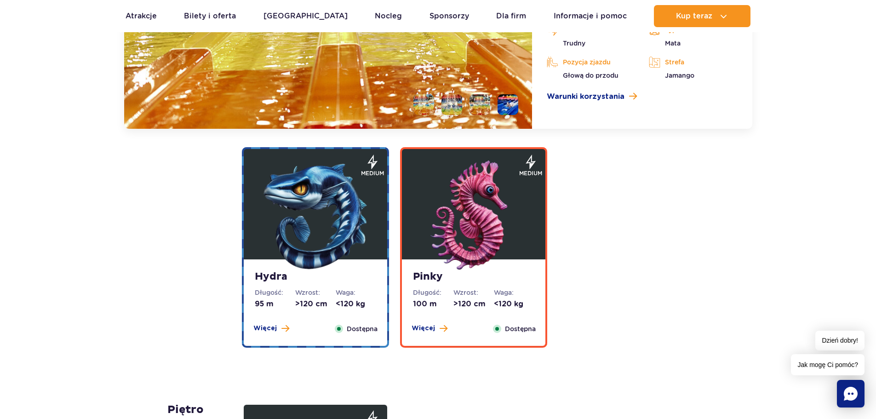
click at [475, 219] on img at bounding box center [474, 216] width 110 height 110
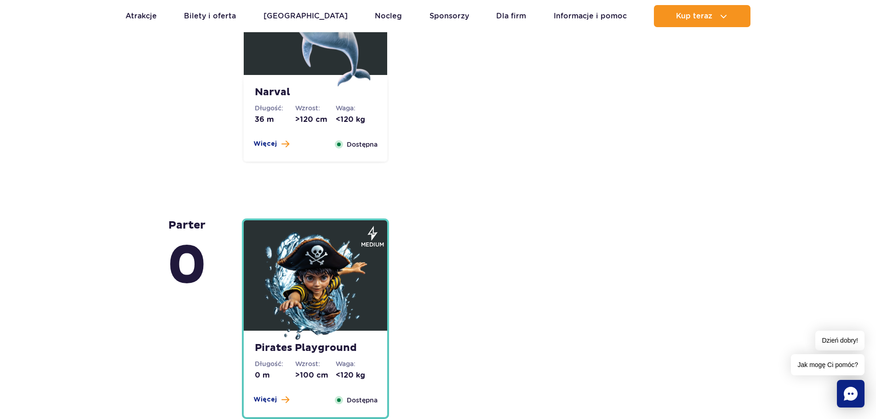
scroll to position [2464, 0]
click at [297, 310] on img at bounding box center [315, 286] width 110 height 110
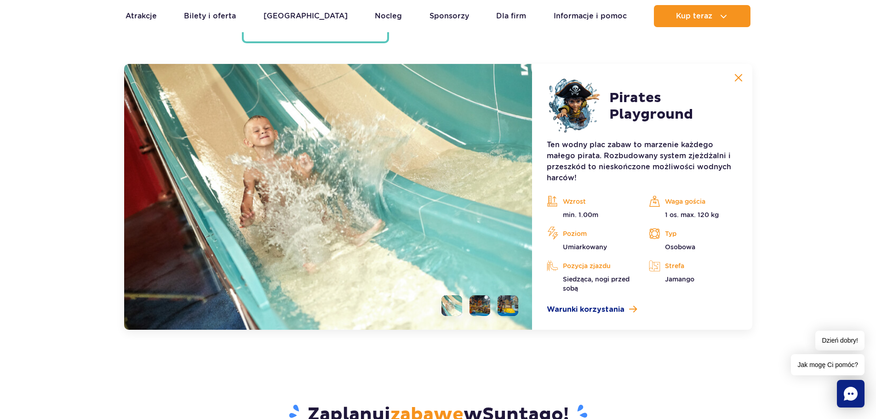
scroll to position [2561, 0]
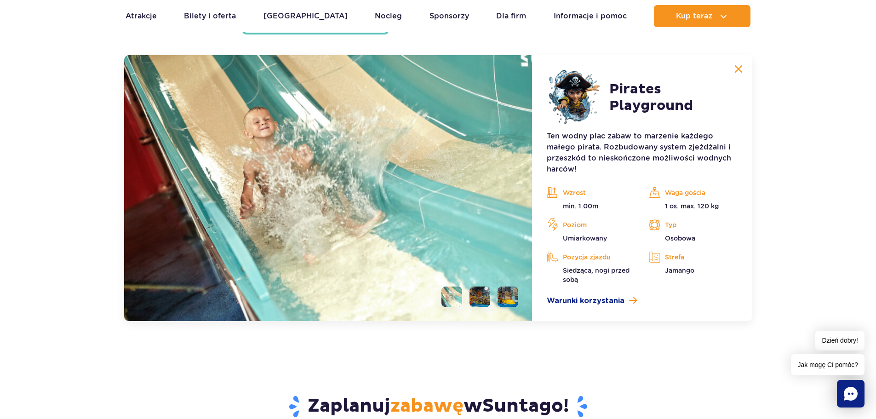
click at [478, 301] on li at bounding box center [480, 297] width 21 height 21
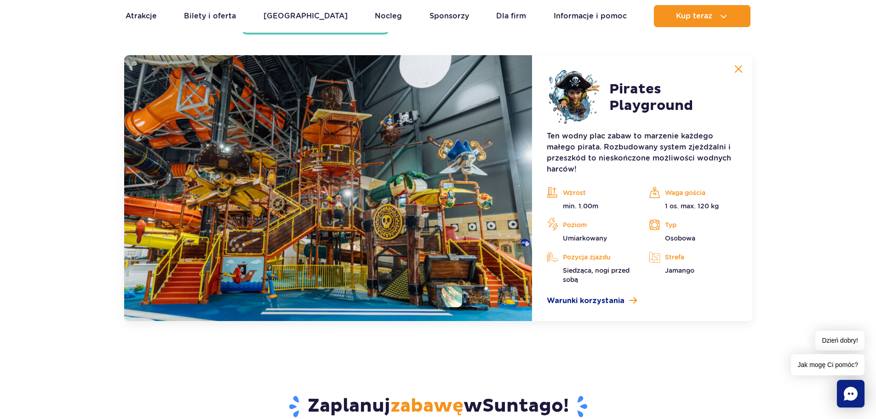
click at [507, 300] on li at bounding box center [508, 297] width 21 height 21
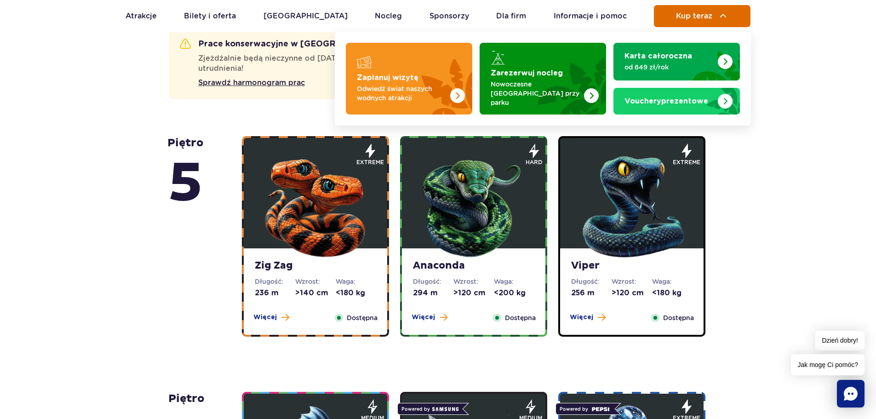
scroll to position [446, 0]
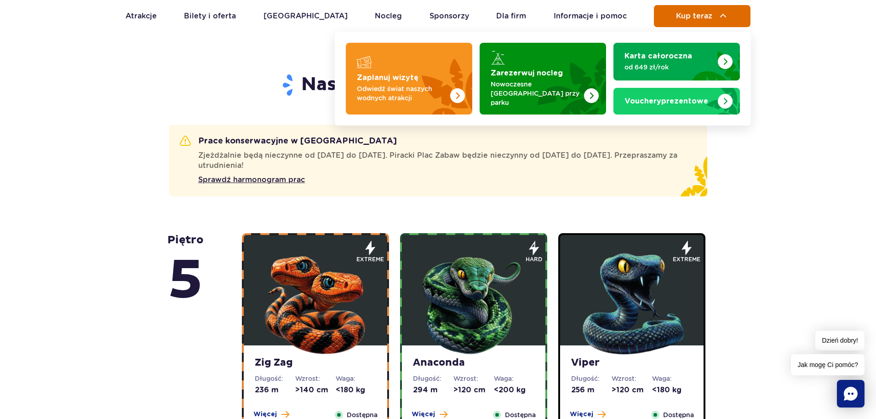
click at [707, 10] on button "Kup teraz" at bounding box center [702, 16] width 97 height 22
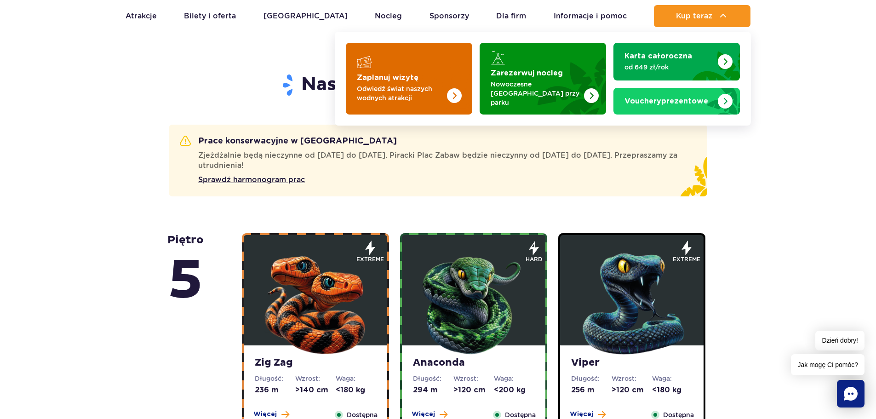
click at [381, 84] on p "Odwiedź świat naszych wodnych atrakcji" at bounding box center [402, 93] width 90 height 18
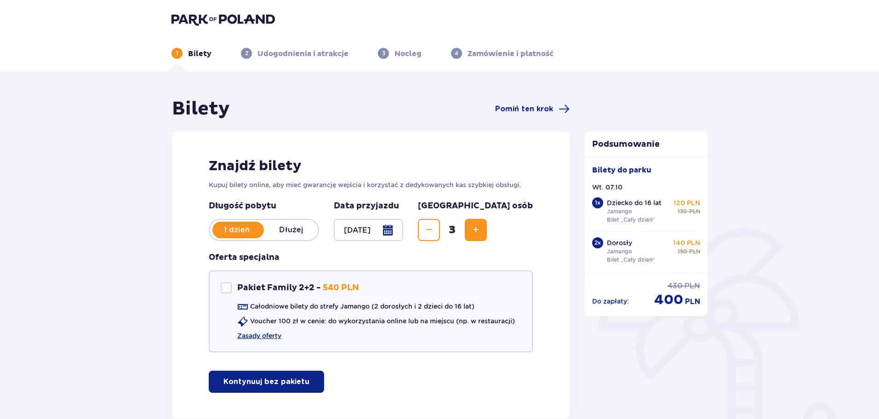
click at [403, 233] on div at bounding box center [368, 230] width 69 height 22
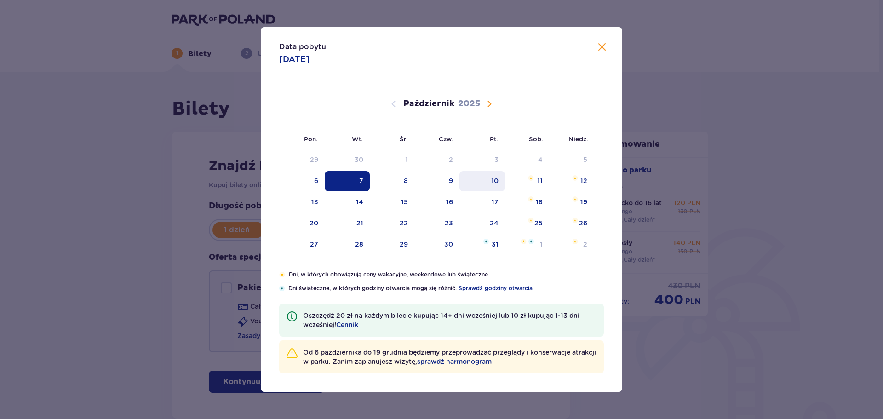
click at [496, 181] on div "10" at bounding box center [494, 180] width 7 height 9
type input "[DATE]"
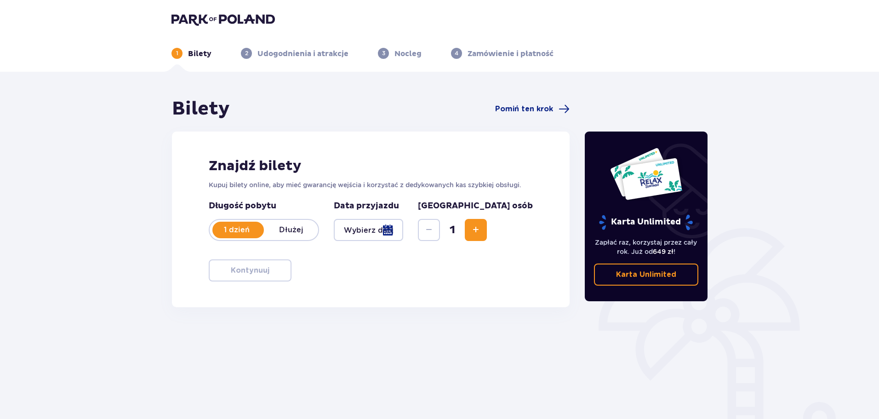
click at [482, 235] on span "Zwiększ" at bounding box center [476, 229] width 11 height 11
click at [403, 230] on div at bounding box center [368, 230] width 69 height 22
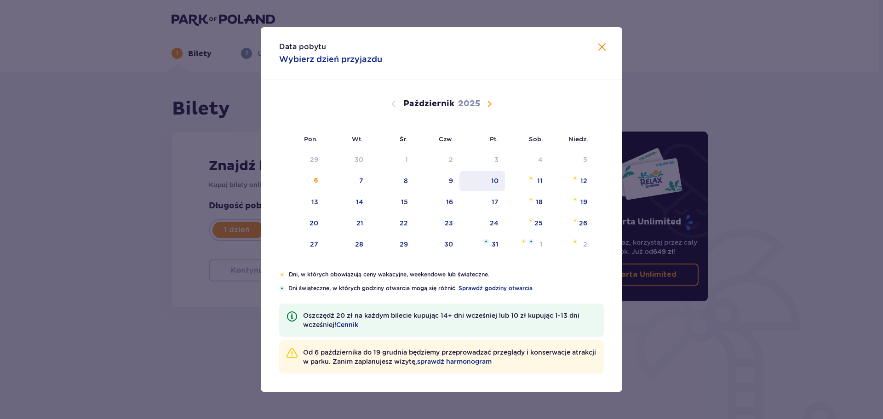
click at [495, 180] on div "10" at bounding box center [494, 180] width 7 height 9
type input "[DATE]"
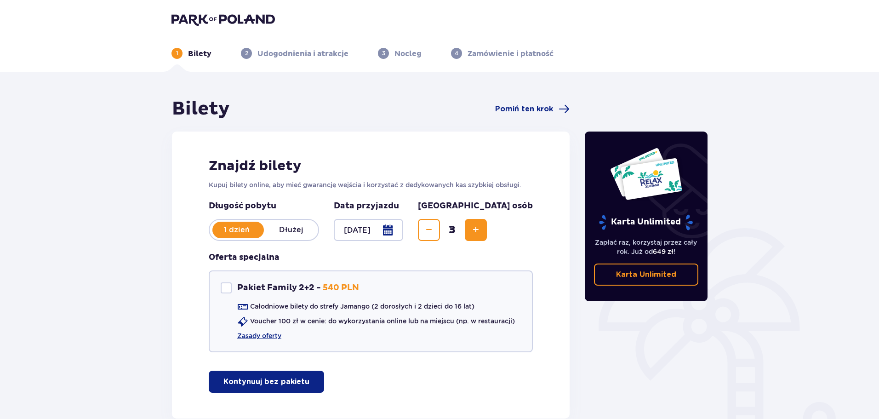
click at [287, 380] on p "Kontynuuj bez pakietu" at bounding box center [267, 382] width 86 height 10
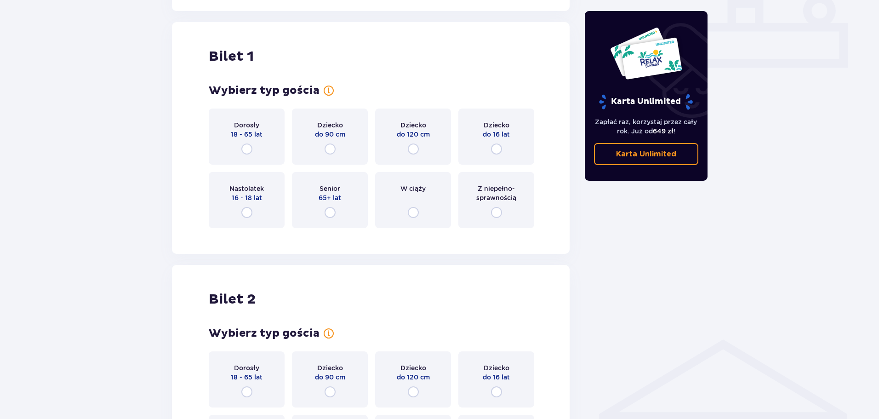
scroll to position [419, 0]
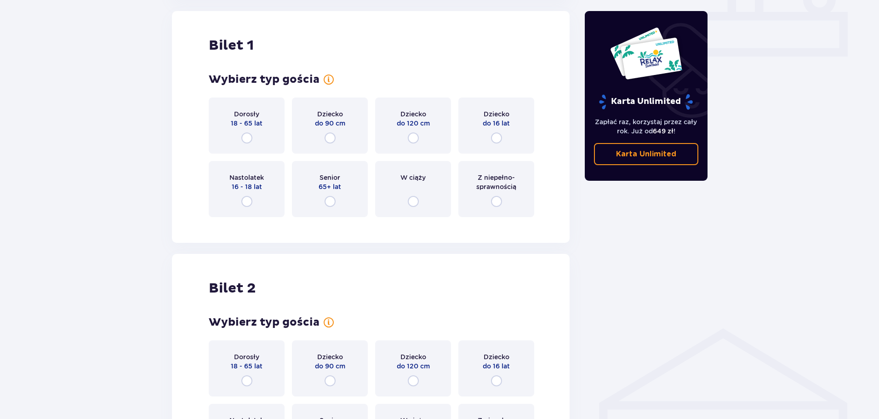
click at [498, 136] on input "radio" at bounding box center [496, 137] width 11 height 11
radio input "true"
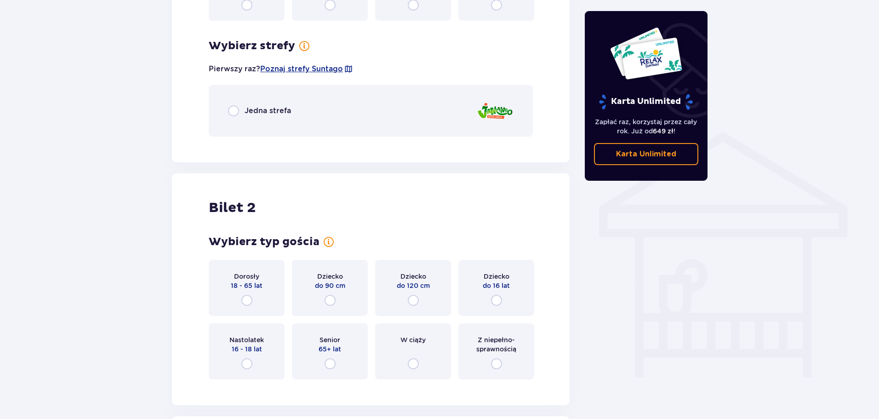
scroll to position [643, 0]
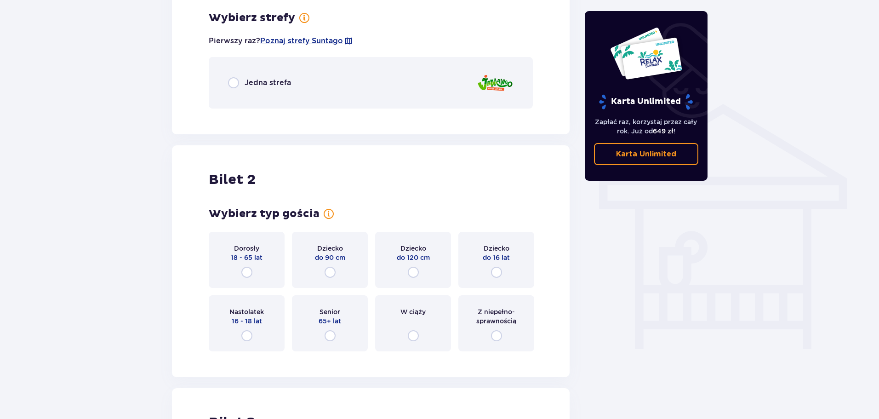
click at [237, 83] on input "radio" at bounding box center [233, 82] width 11 height 11
radio input "true"
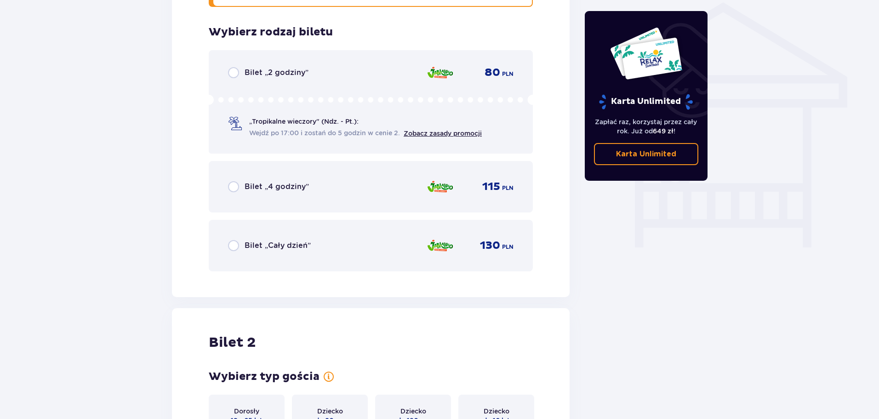
scroll to position [759, 0]
